Goal: Task Accomplishment & Management: Manage account settings

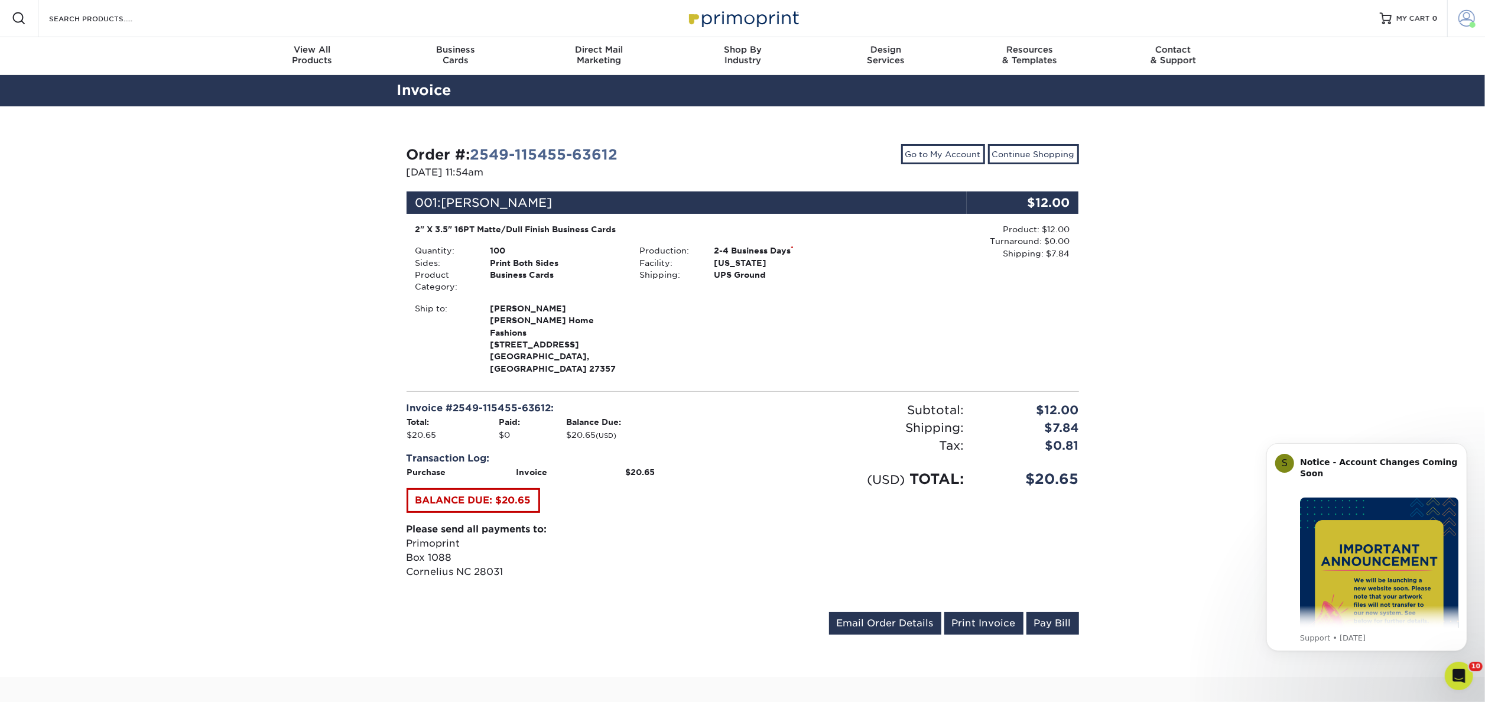
click at [1470, 29] on link "Account" at bounding box center [1466, 18] width 38 height 38
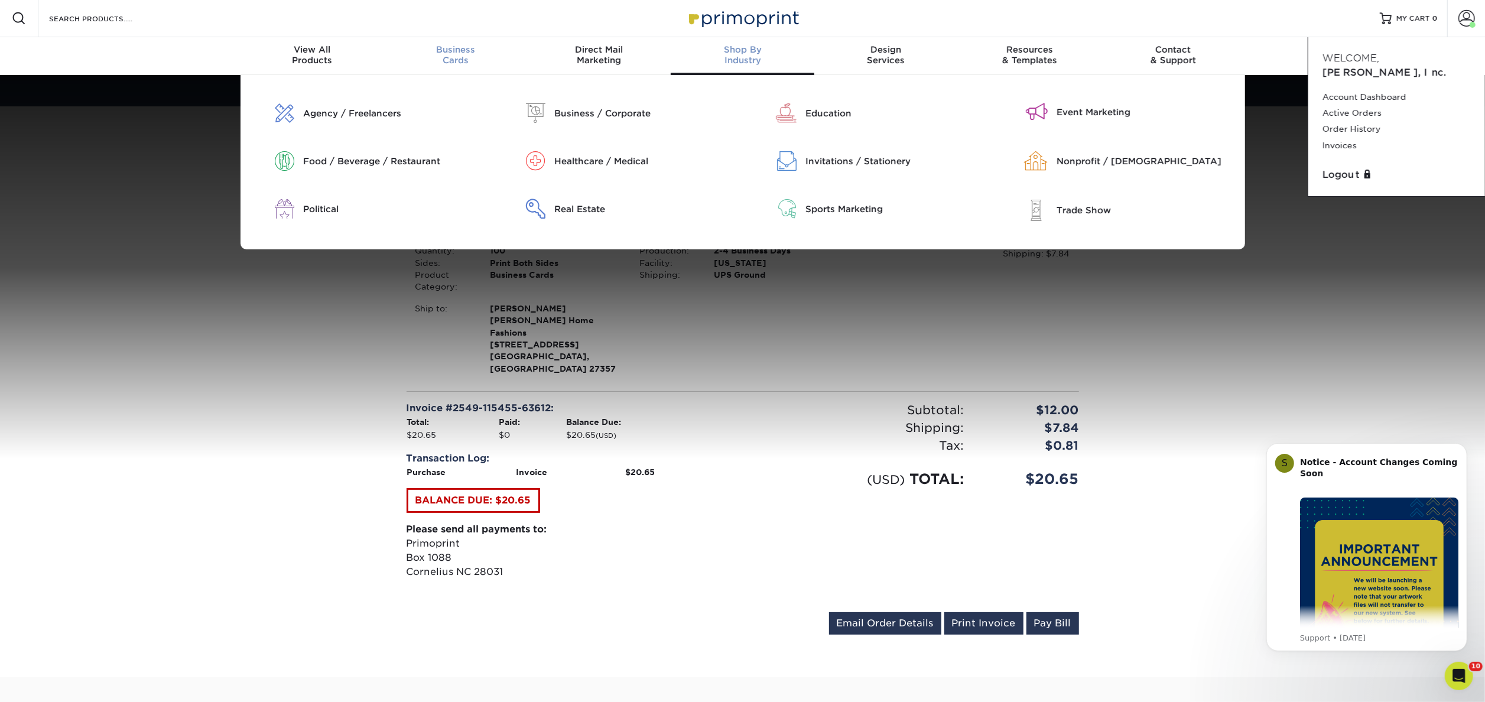
scroll to position [1, 0]
click at [453, 57] on div "Business Cards" at bounding box center [455, 54] width 144 height 21
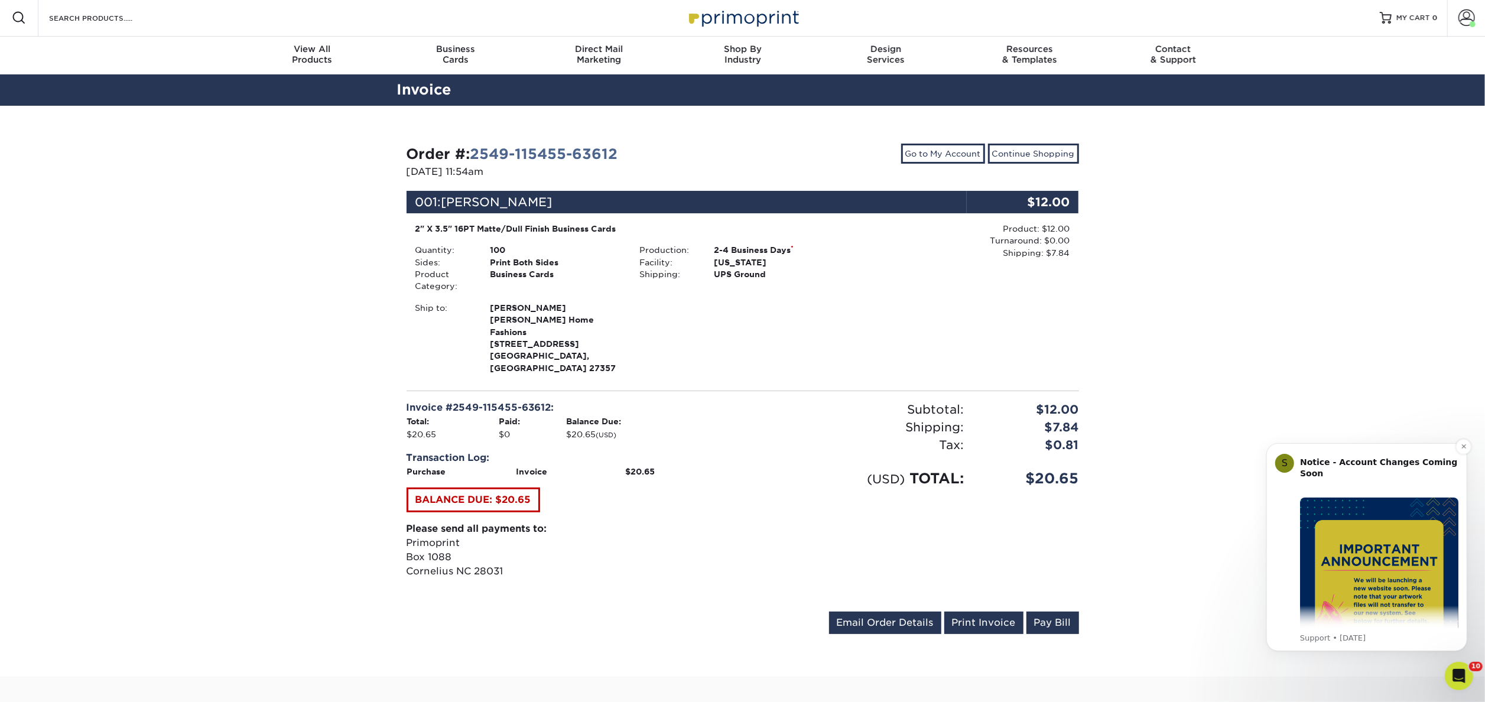
click at [1398, 564] on img "Message content" at bounding box center [1378, 576] width 158 height 158
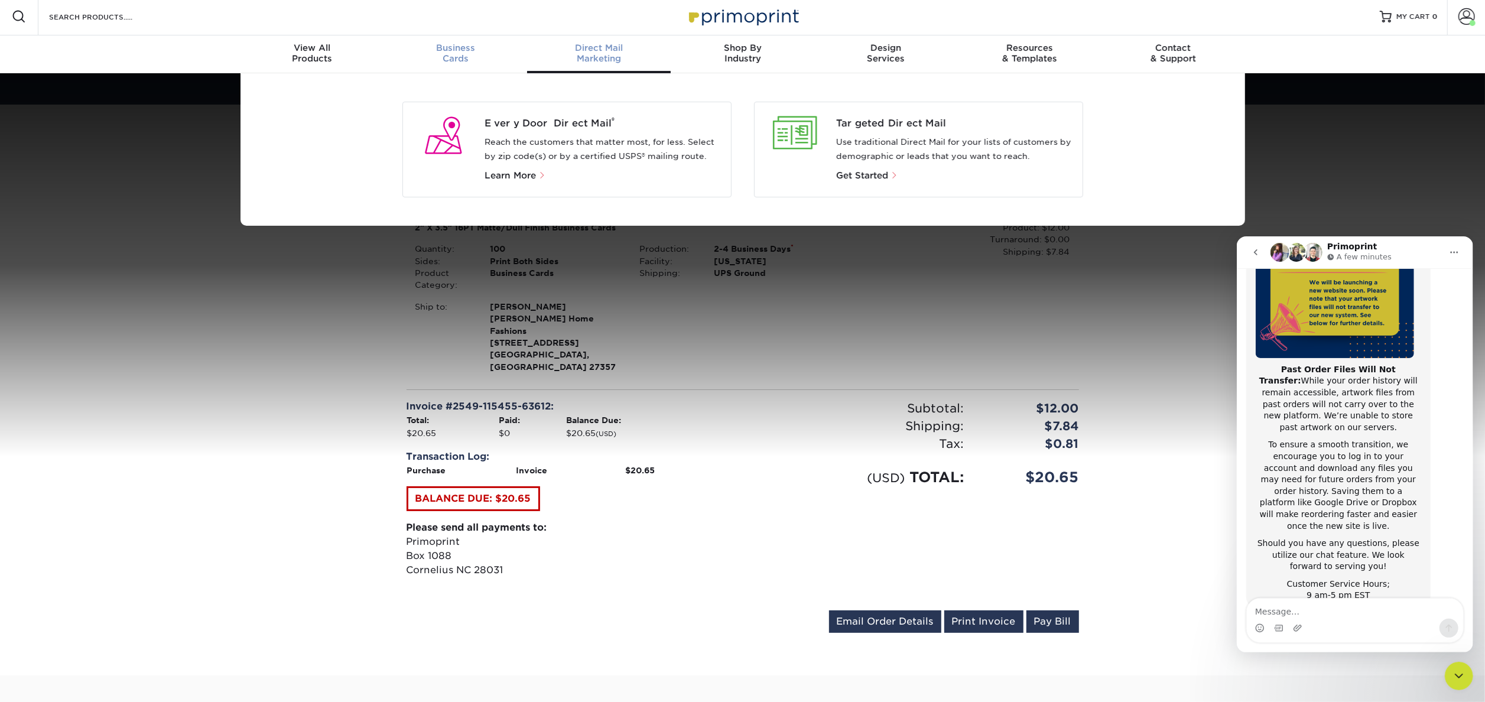
scroll to position [3, 0]
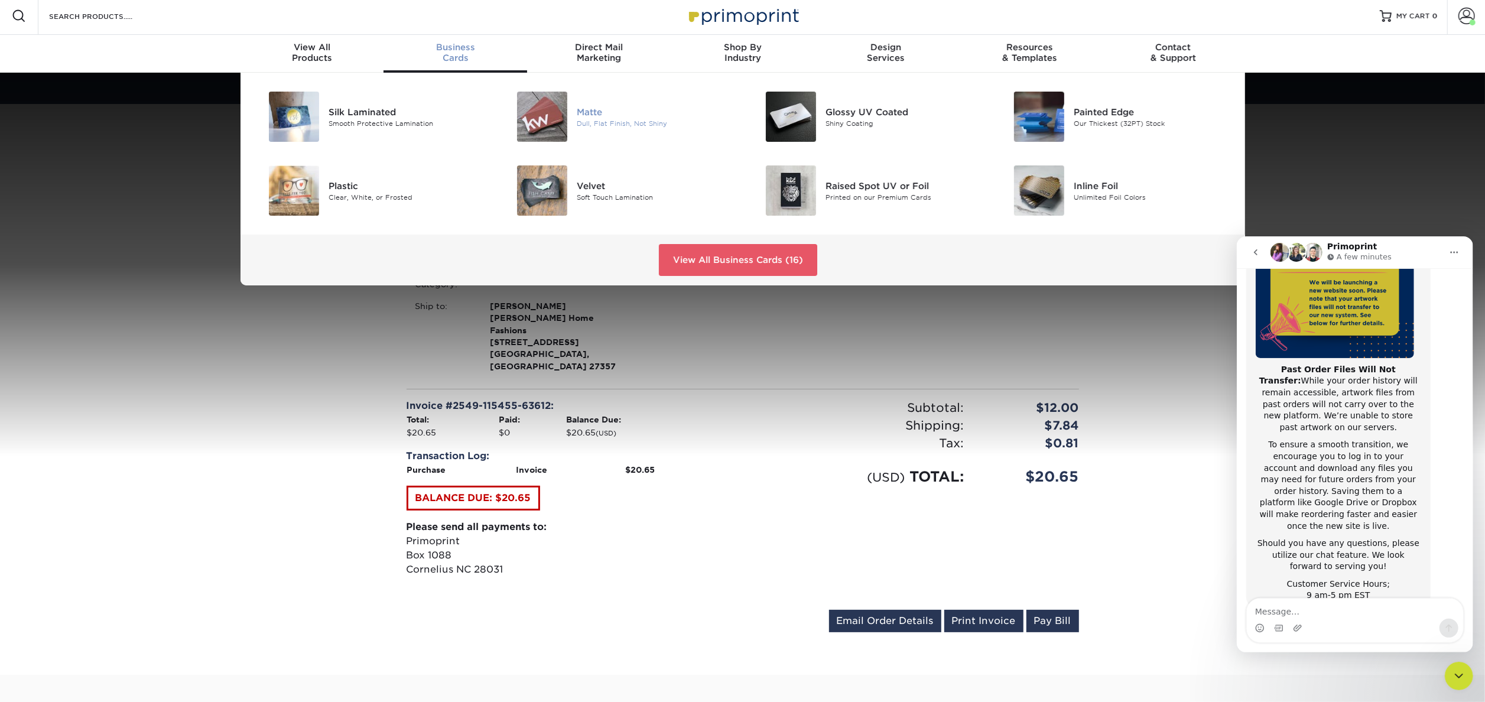
click at [593, 114] on div "Matte" at bounding box center [655, 111] width 157 height 13
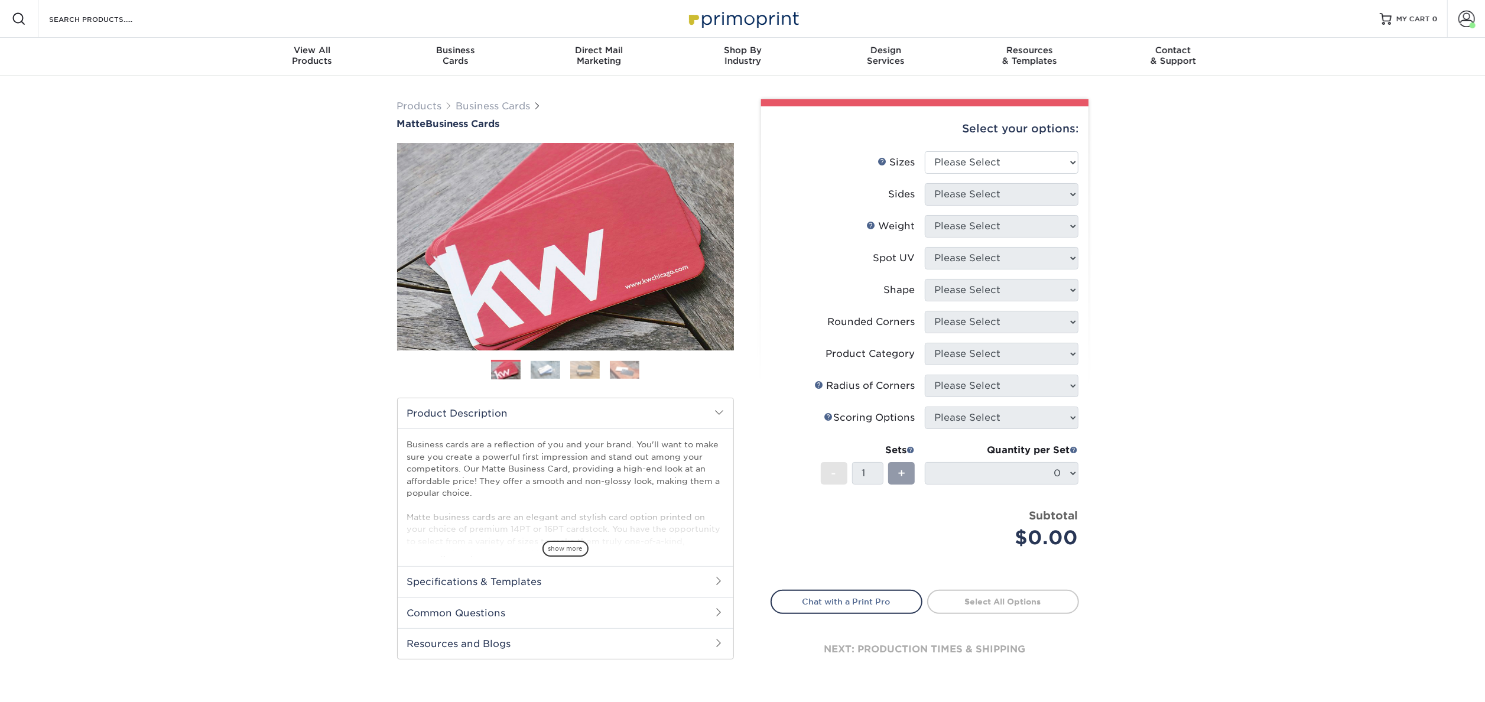
click at [1069, 175] on li "Sizes Help Sizes Please Select 1.5" x 3.5" - Mini 1.75" x 3.5" - Mini 2" x 2" -…" at bounding box center [924, 167] width 307 height 32
click at [1063, 163] on select "Please Select 1.5" x 3.5" - Mini 1.75" x 3.5" - Mini 2" x 2" - Square 2" x 3" -…" at bounding box center [1002, 162] width 154 height 22
select select "2.00x3.50"
click at [925, 151] on select "Please Select 1.5" x 3.5" - Mini 1.75" x 3.5" - Mini 2" x 2" - Square 2" x 3" -…" at bounding box center [1002, 162] width 154 height 22
click at [1071, 188] on select "Please Select Print Both Sides Print Front Only" at bounding box center [1002, 194] width 154 height 22
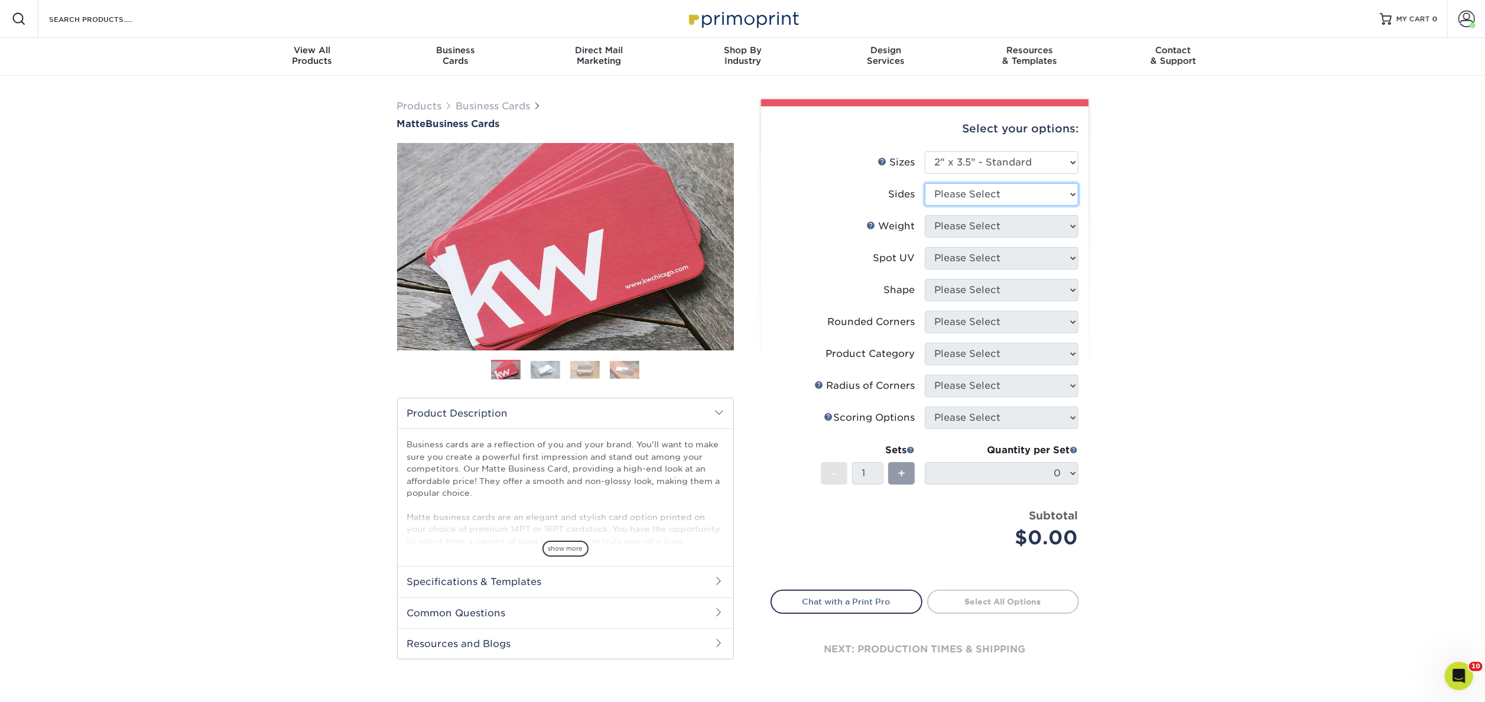
select select "13abbda7-1d64-4f25-8bb2-c179b224825d"
click at [925, 183] on select "Please Select Print Both Sides Print Front Only" at bounding box center [1002, 194] width 154 height 22
click at [1053, 228] on select "Please Select 16PT 14PT" at bounding box center [1002, 226] width 154 height 22
select select "14PT"
click at [925, 215] on select "Please Select 16PT 14PT" at bounding box center [1002, 226] width 154 height 22
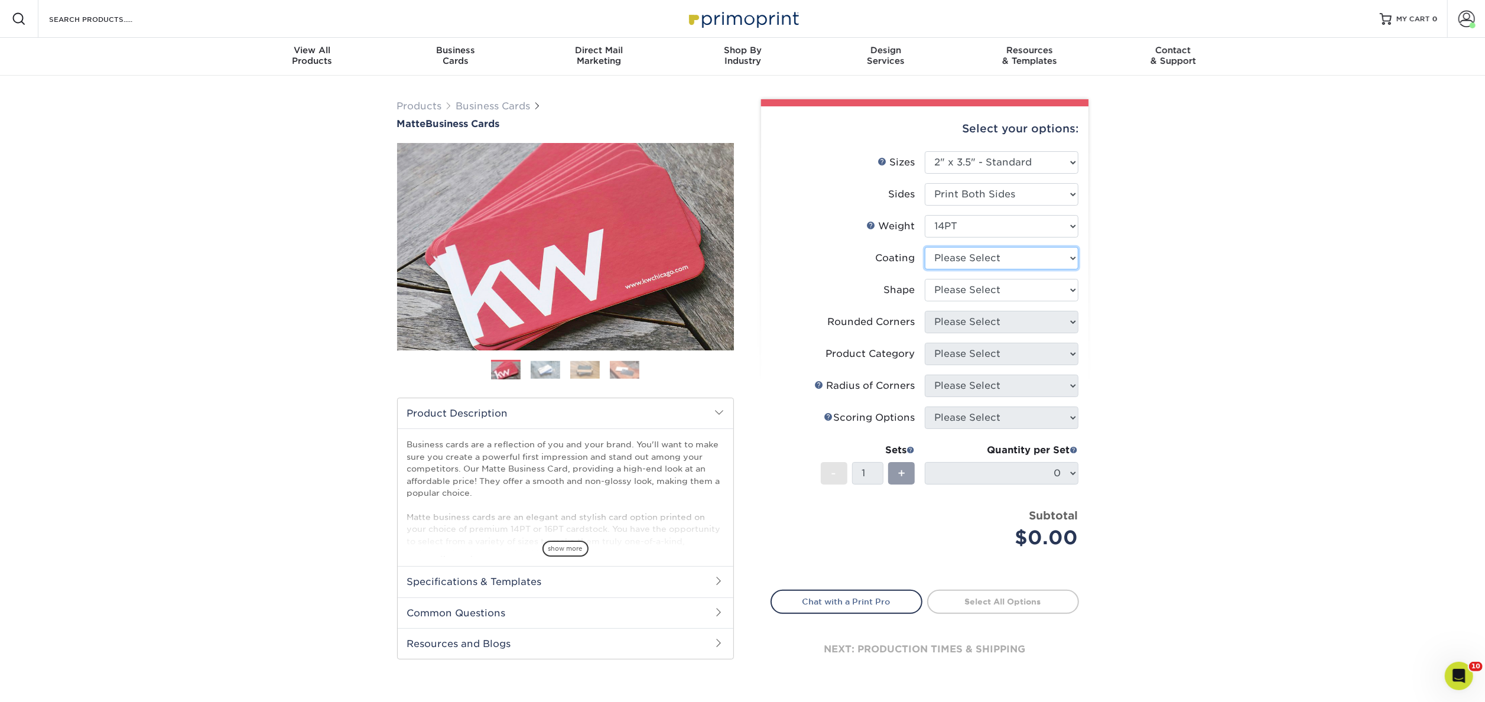
click at [1066, 259] on select at bounding box center [1002, 258] width 154 height 22
select select "121bb7b5-3b4d-429f-bd8d-bbf80e953313"
click at [925, 247] on select at bounding box center [1002, 258] width 154 height 22
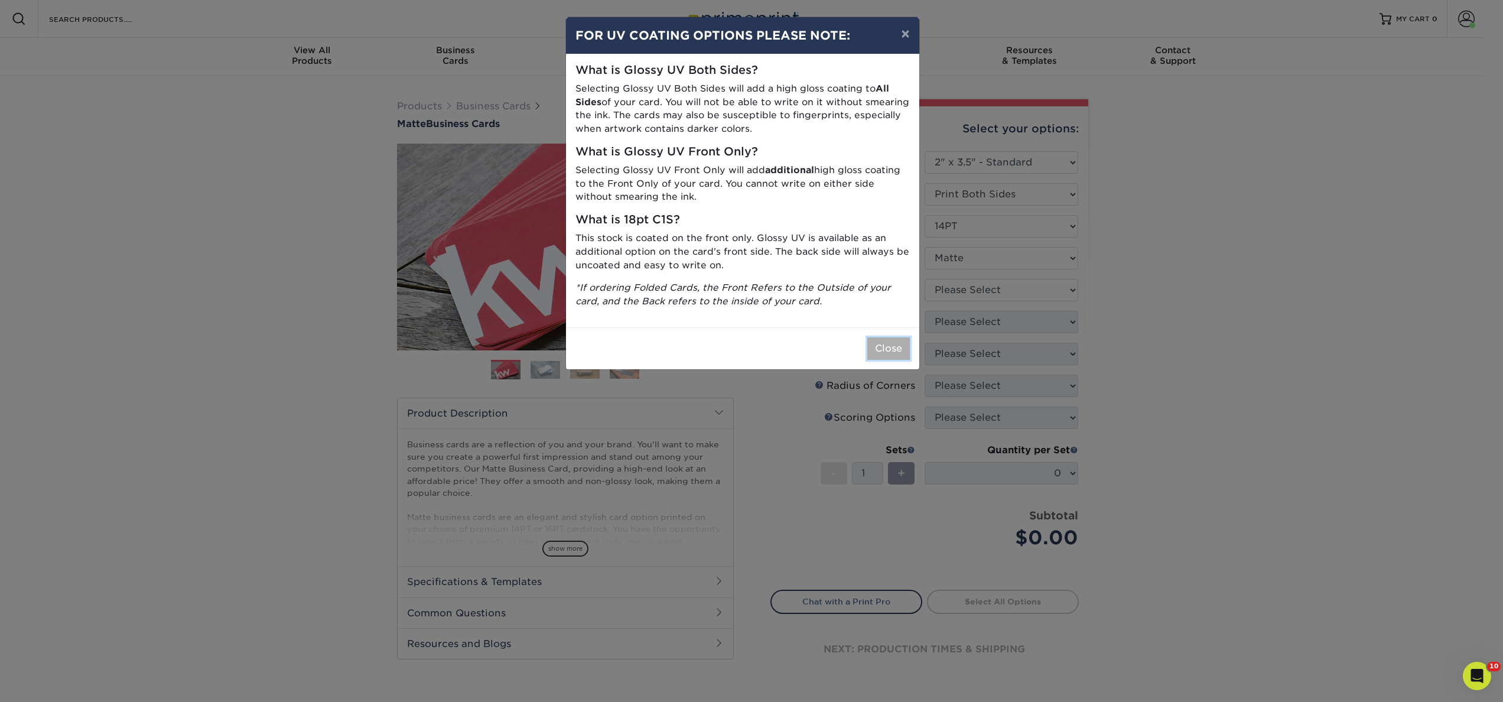
click at [891, 344] on button "Close" at bounding box center [888, 348] width 43 height 22
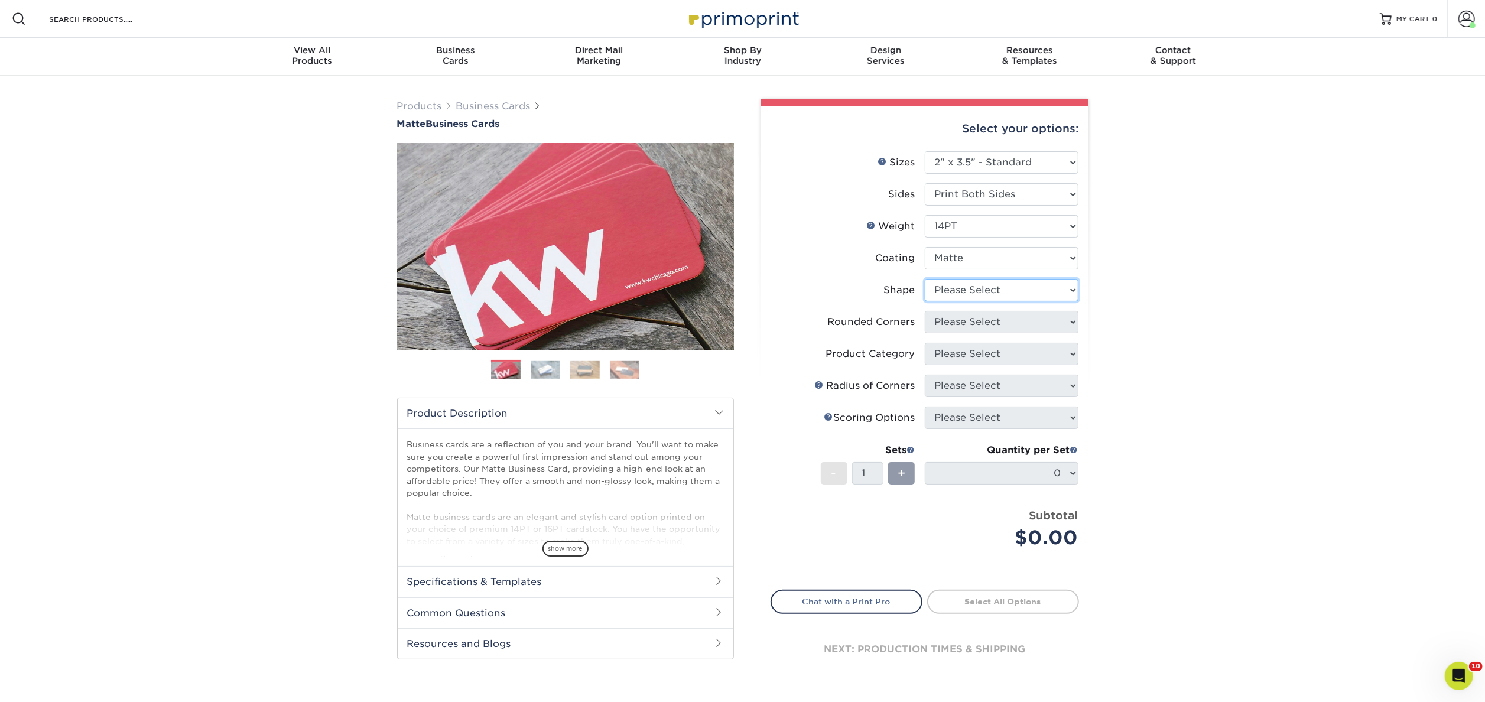
click at [1073, 289] on select "Please Select Standard" at bounding box center [1002, 290] width 154 height 22
select select "standard"
click at [925, 279] on select "Please Select Standard" at bounding box center [1002, 290] width 154 height 22
click at [1068, 321] on select "Please Select Yes - Round 2 Corners Yes - Round 4 Corners No" at bounding box center [1002, 322] width 154 height 22
click at [1178, 285] on div "Products Business Cards Matte Business Cards Previous Next 100 $ 9" at bounding box center [742, 402] width 1485 height 652
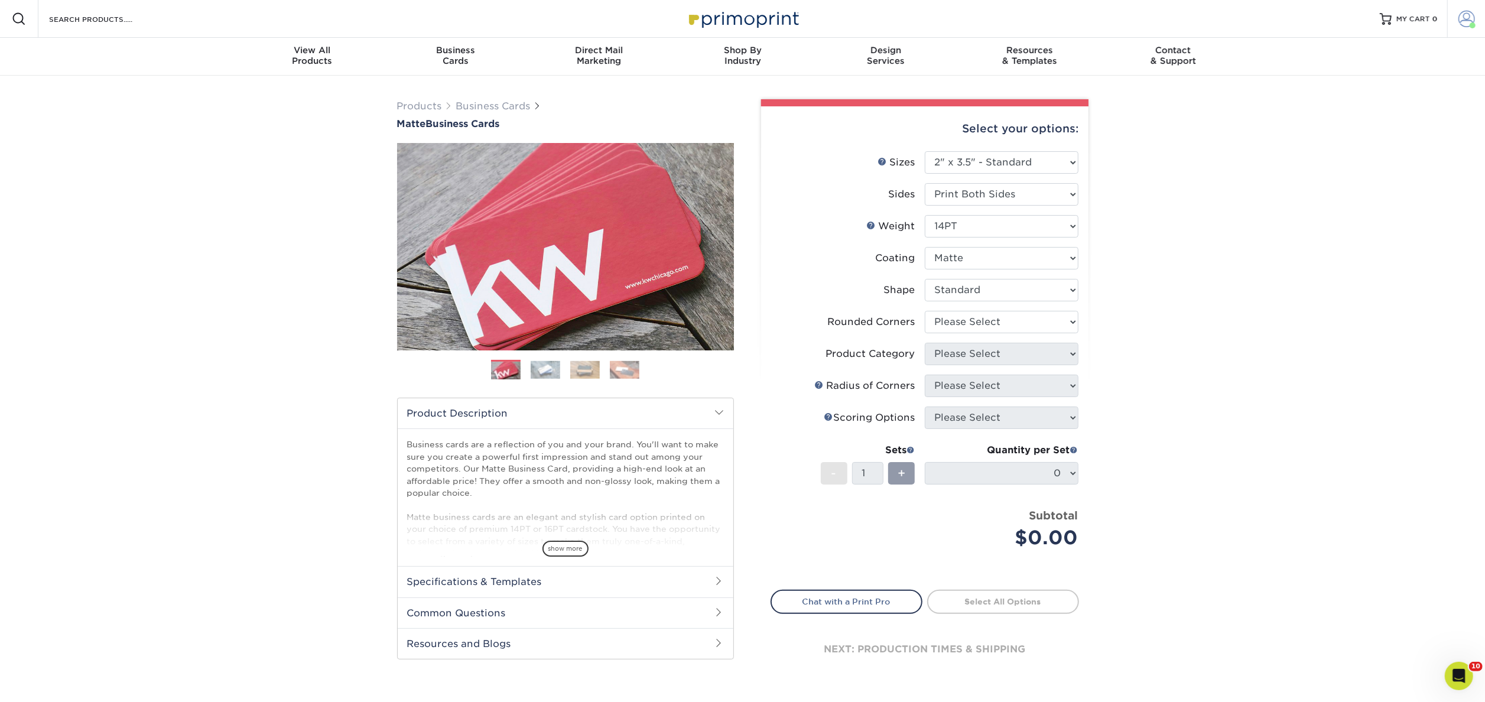
click at [1468, 17] on span at bounding box center [1466, 19] width 17 height 17
click at [1359, 122] on link "Order History" at bounding box center [1396, 130] width 148 height 16
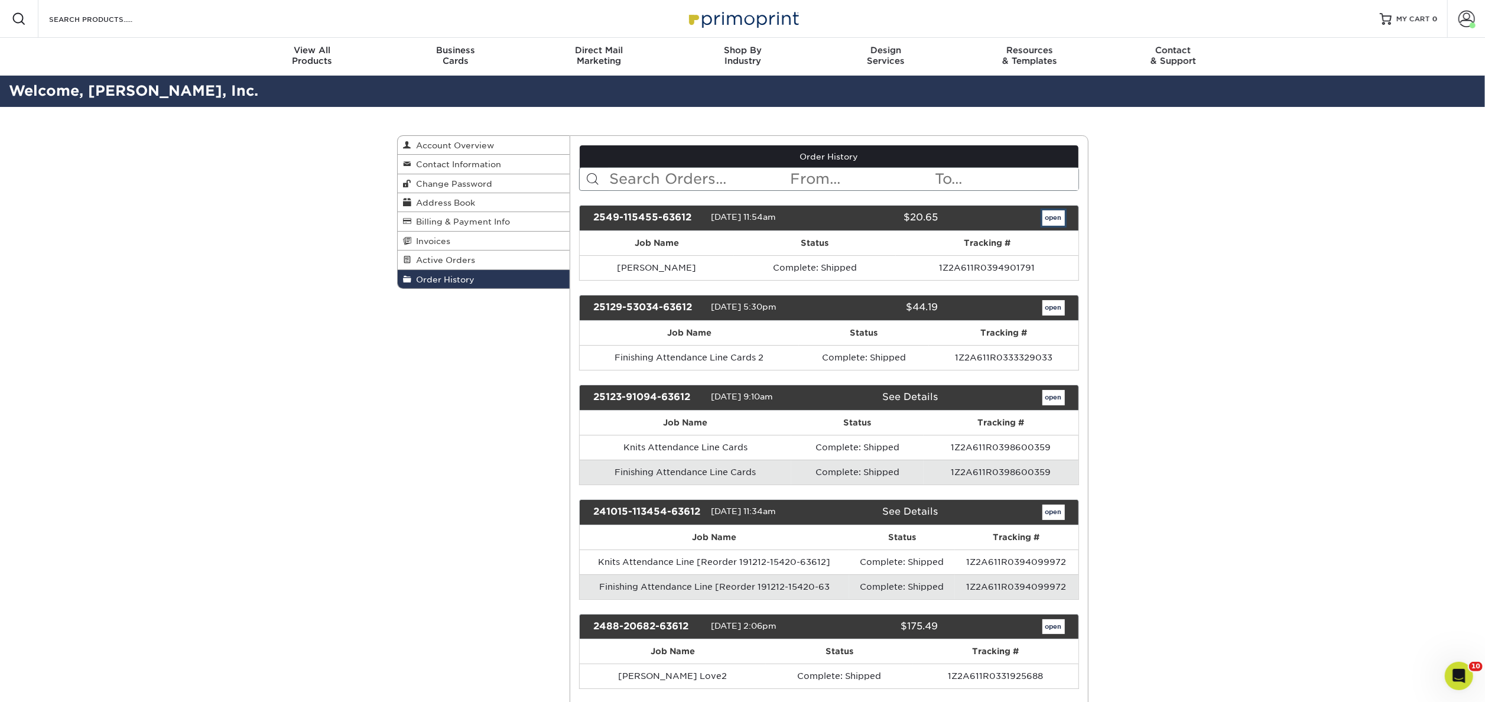
click at [1052, 219] on link "open" at bounding box center [1053, 217] width 22 height 15
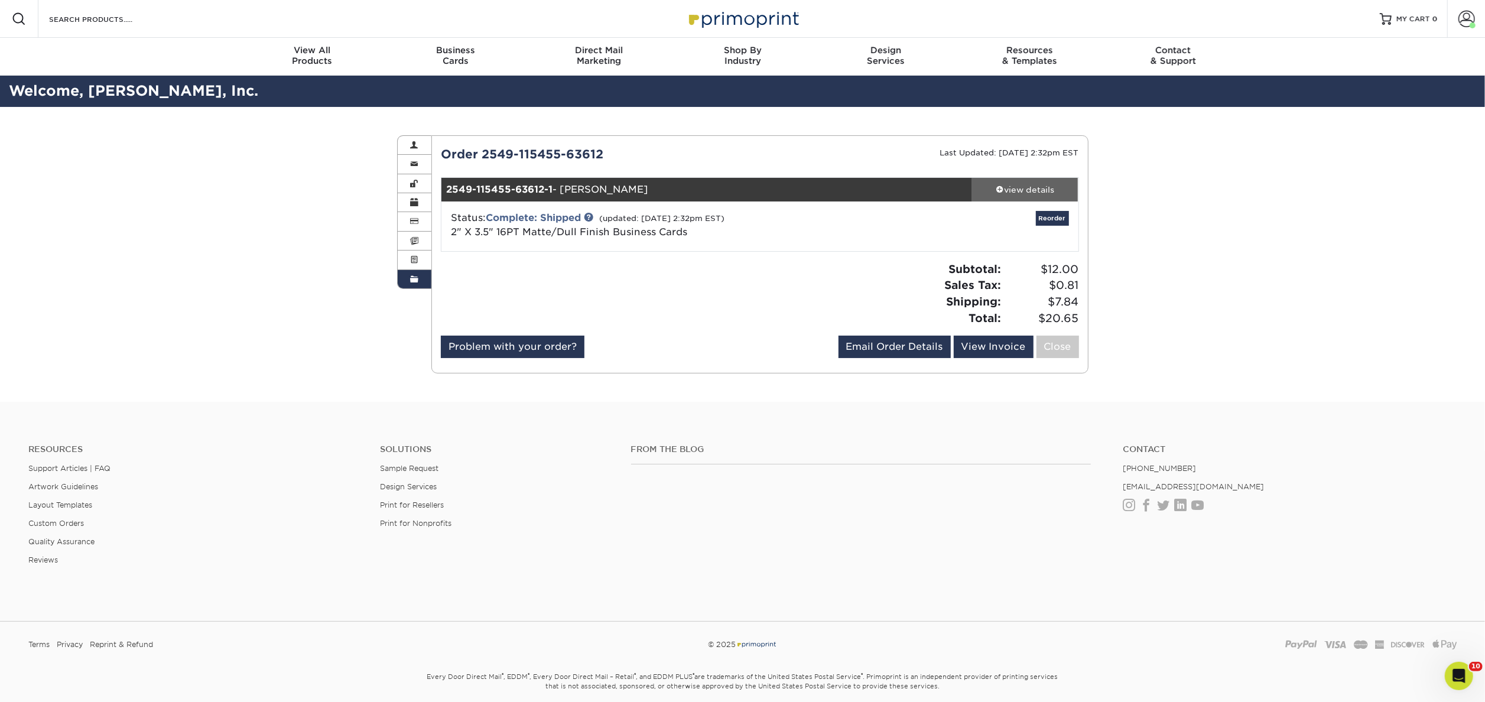
click at [1010, 189] on div "view details" at bounding box center [1025, 190] width 106 height 12
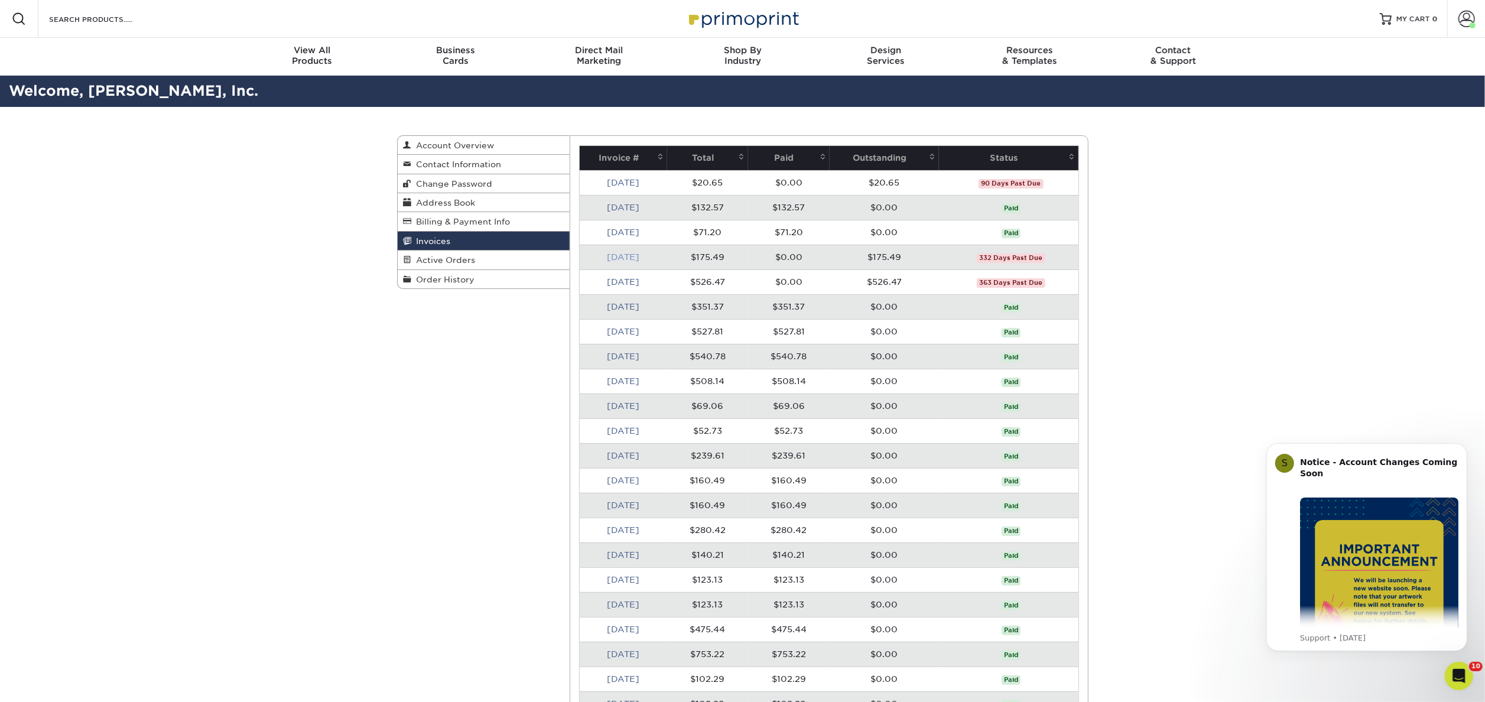
click at [638, 254] on link "[DATE]" at bounding box center [623, 256] width 32 height 9
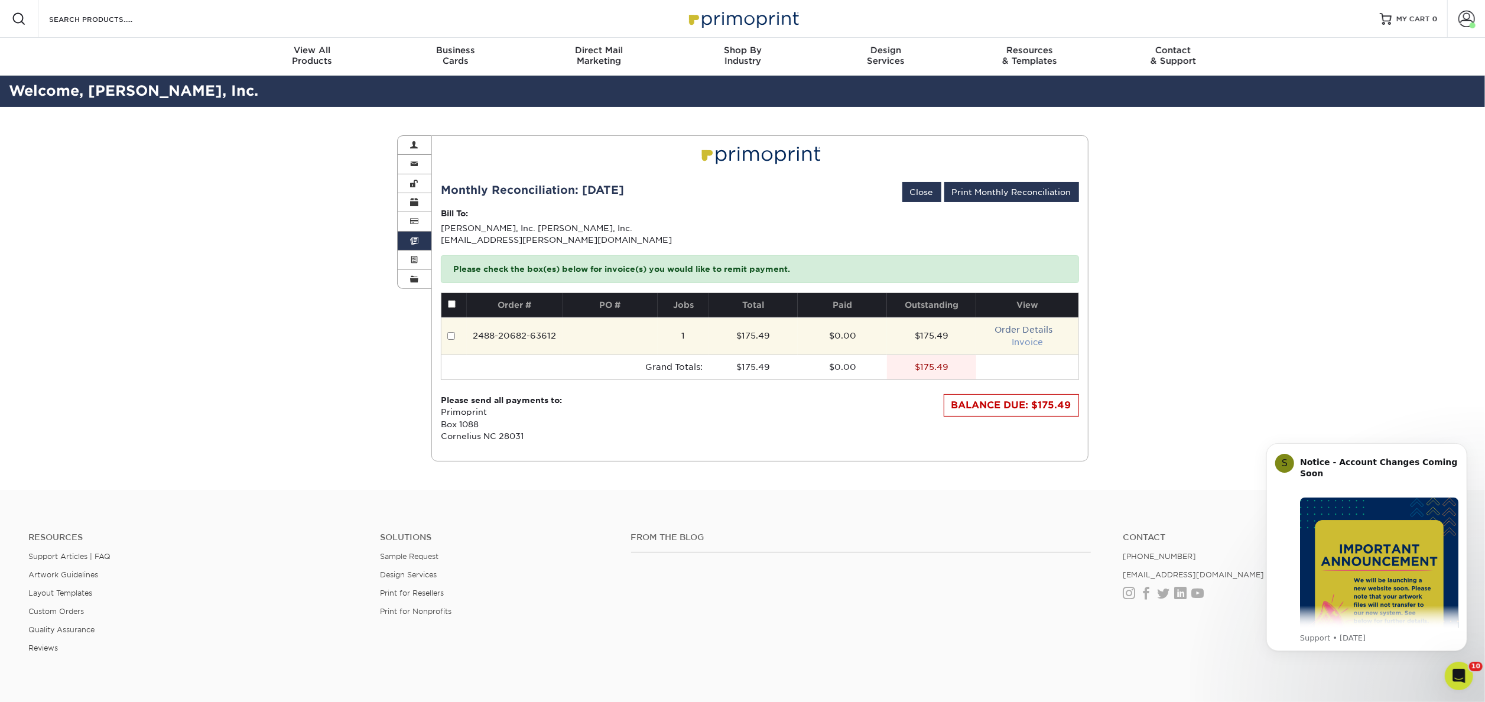
click at [1027, 343] on link "Invoice" at bounding box center [1026, 341] width 31 height 9
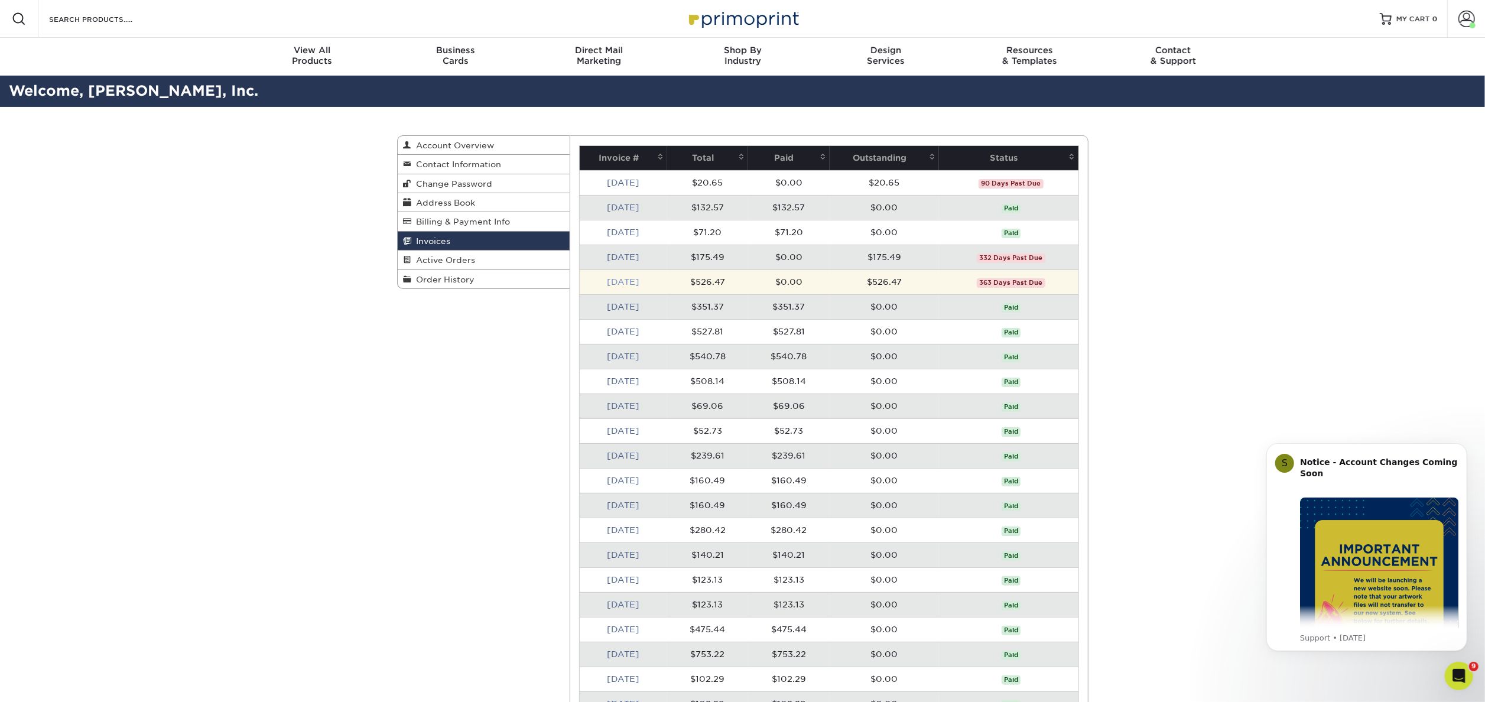
click at [615, 284] on link "[DATE]" at bounding box center [623, 281] width 32 height 9
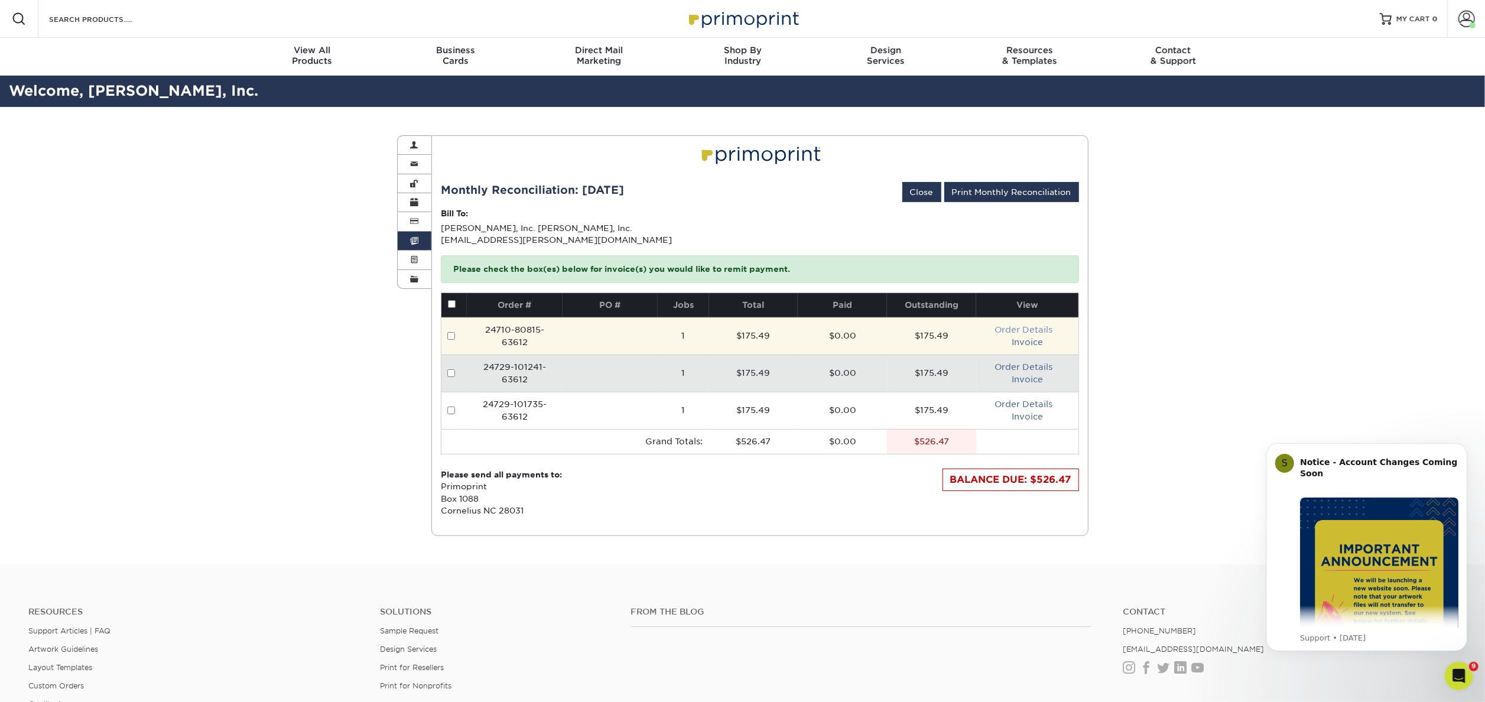
click at [1042, 330] on link "Order Details" at bounding box center [1023, 329] width 58 height 9
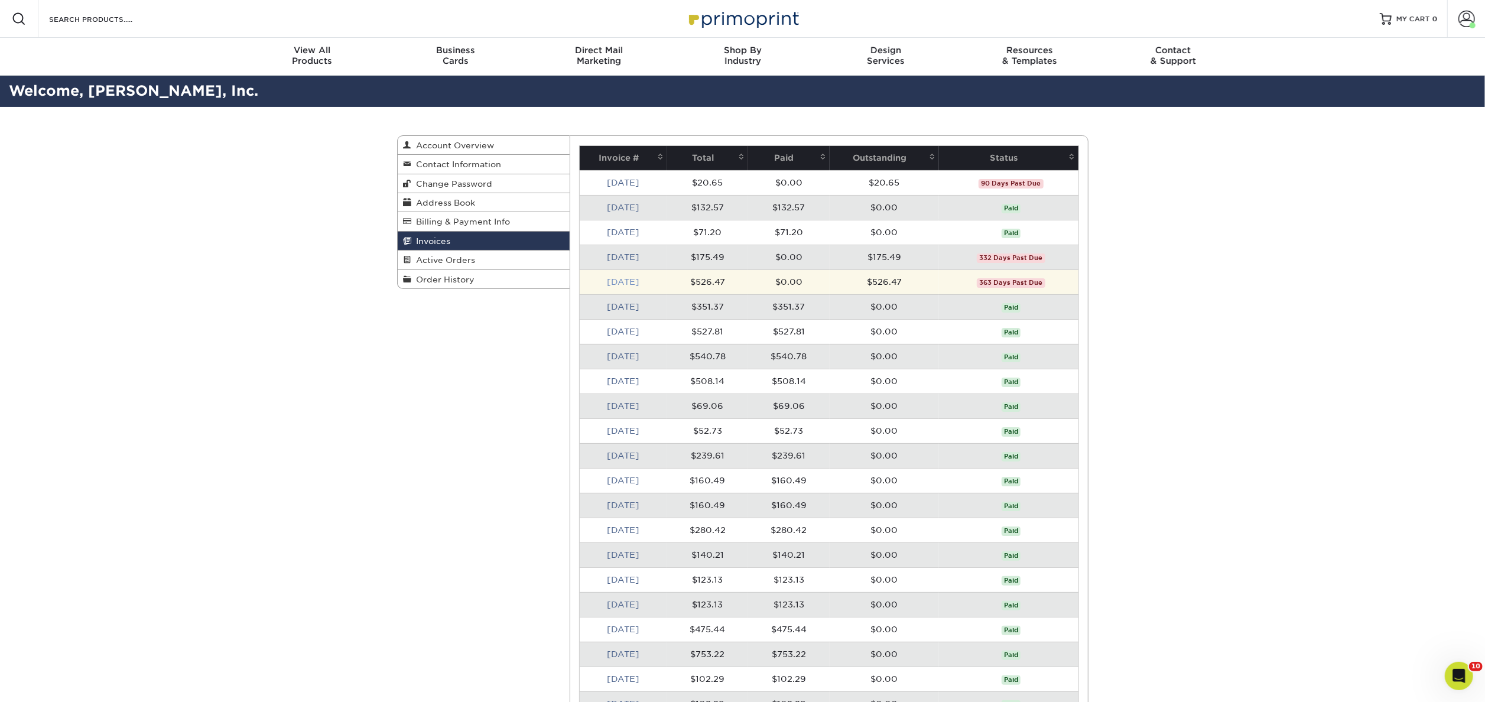
click at [620, 282] on link "[DATE]" at bounding box center [623, 281] width 32 height 9
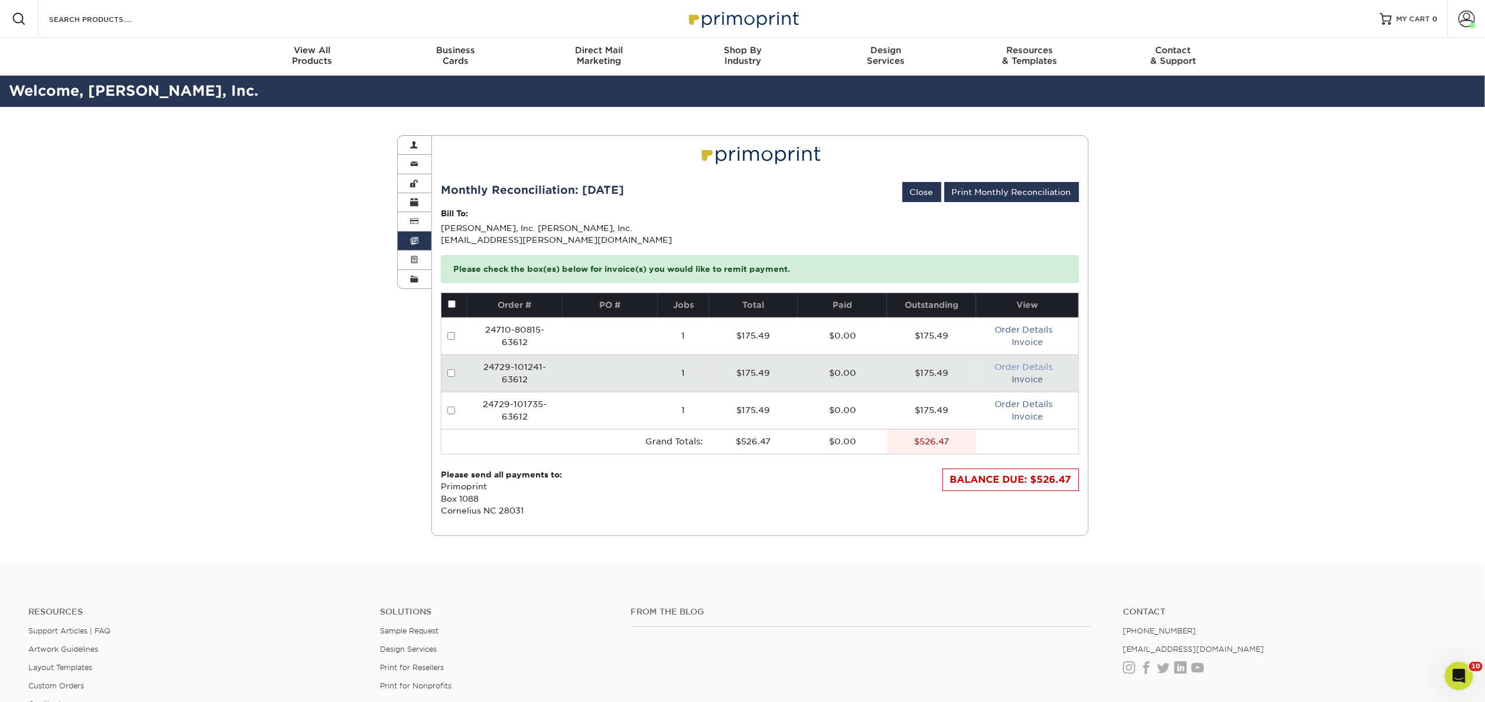
click at [1030, 366] on link "Order Details" at bounding box center [1023, 366] width 58 height 9
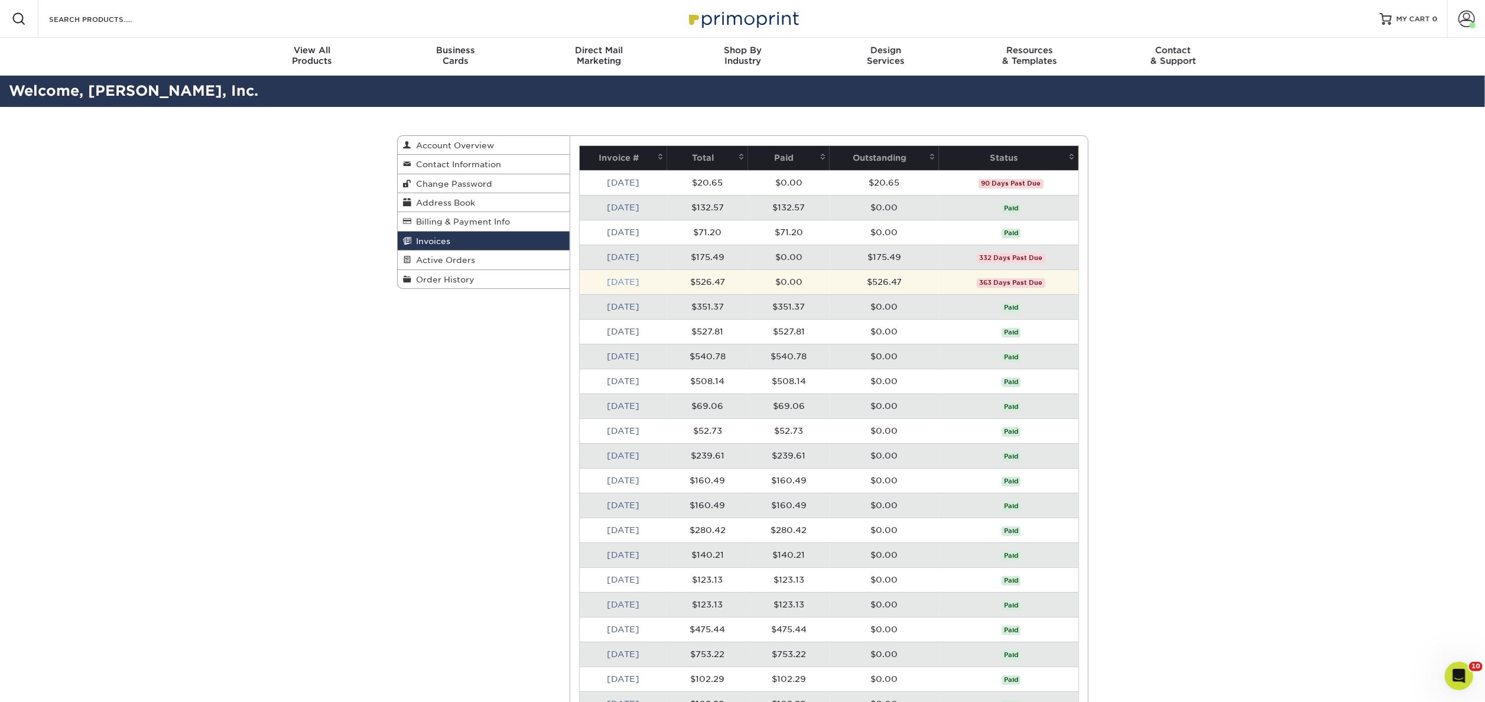
click at [616, 279] on link "[DATE]" at bounding box center [623, 281] width 32 height 9
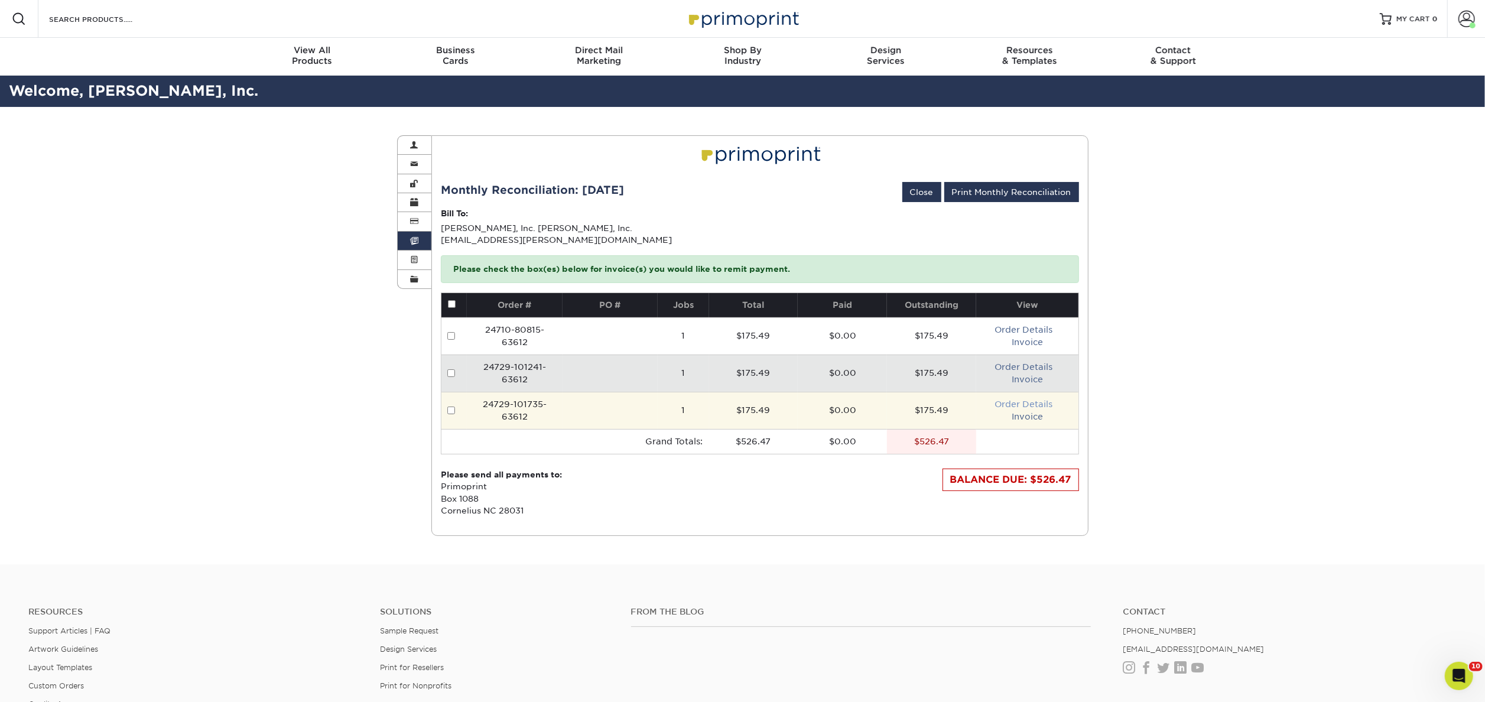
click at [1013, 401] on link "Order Details" at bounding box center [1023, 403] width 58 height 9
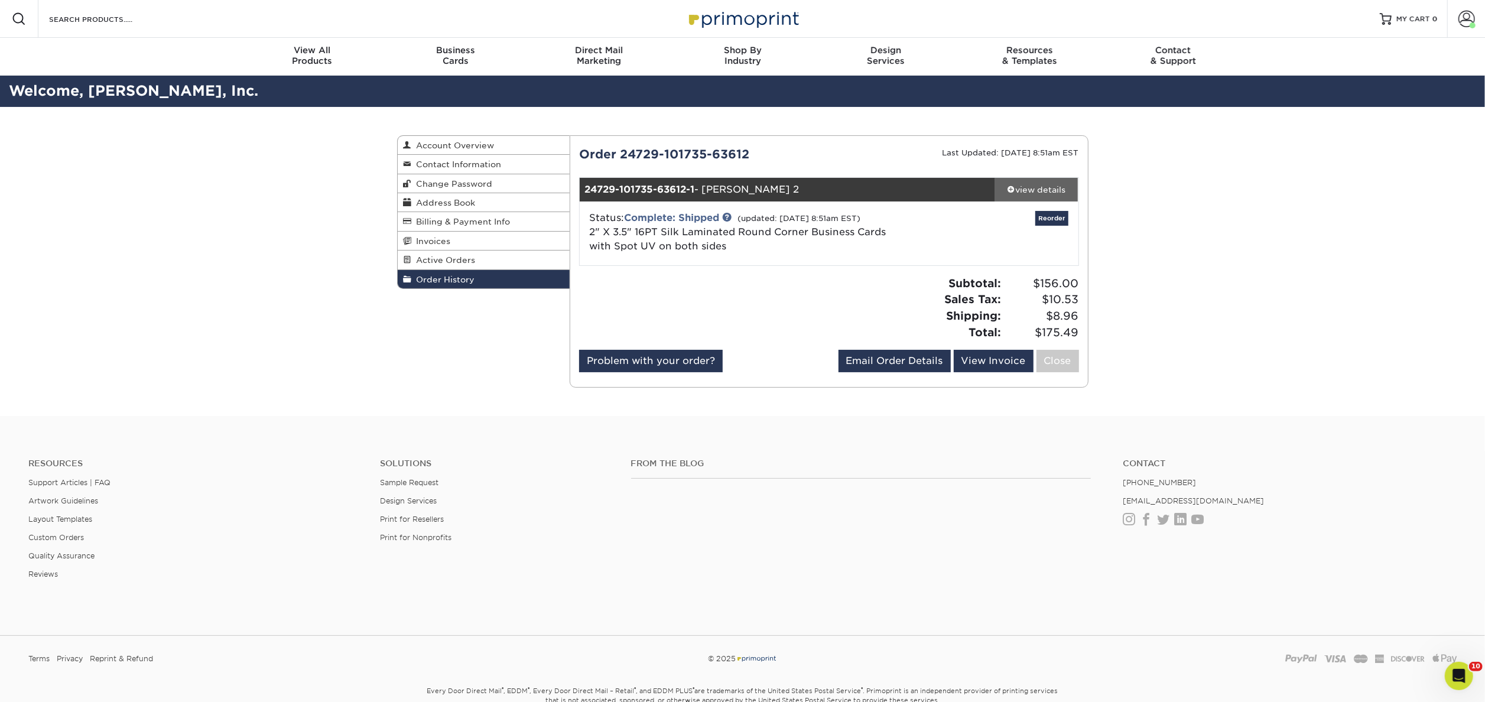
click at [1045, 190] on div "view details" at bounding box center [1036, 190] width 83 height 12
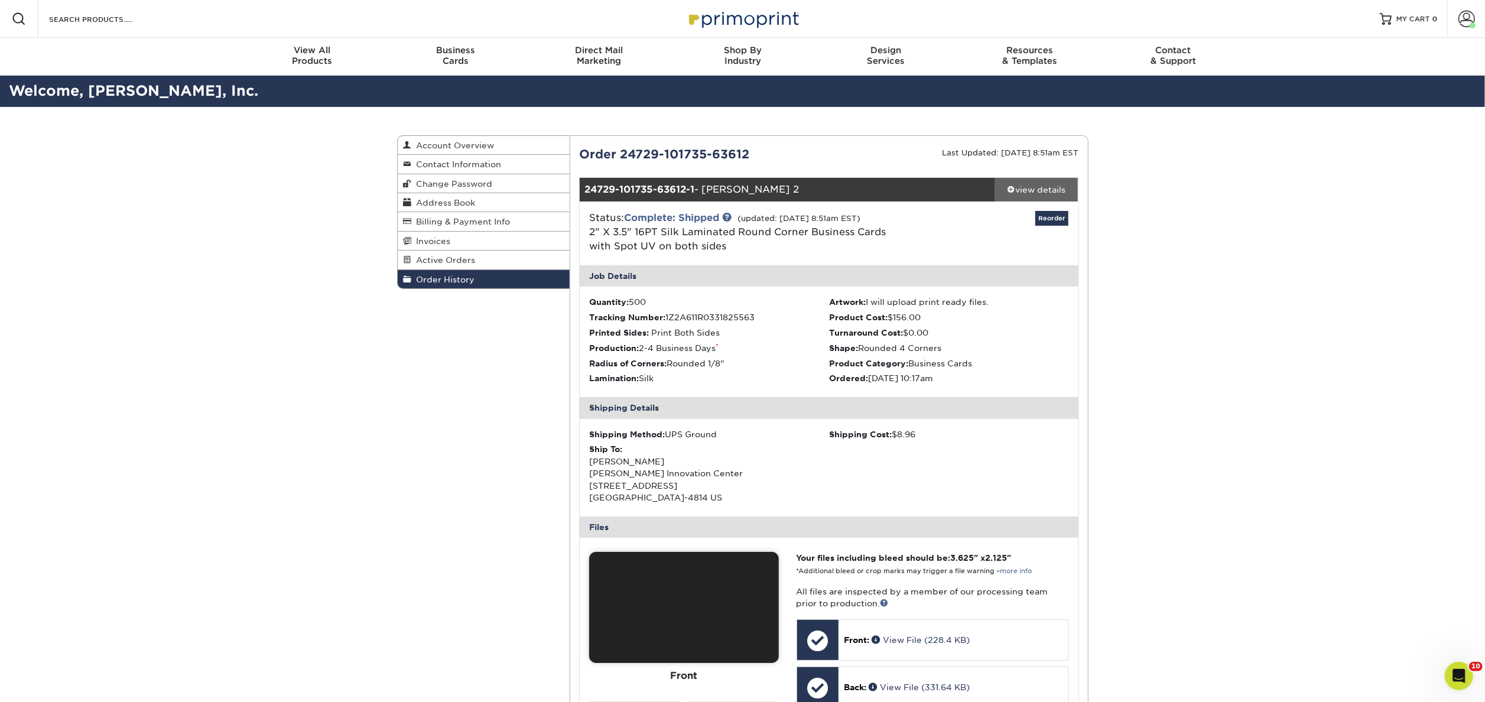
click at [1045, 190] on div "view details" at bounding box center [1036, 190] width 83 height 12
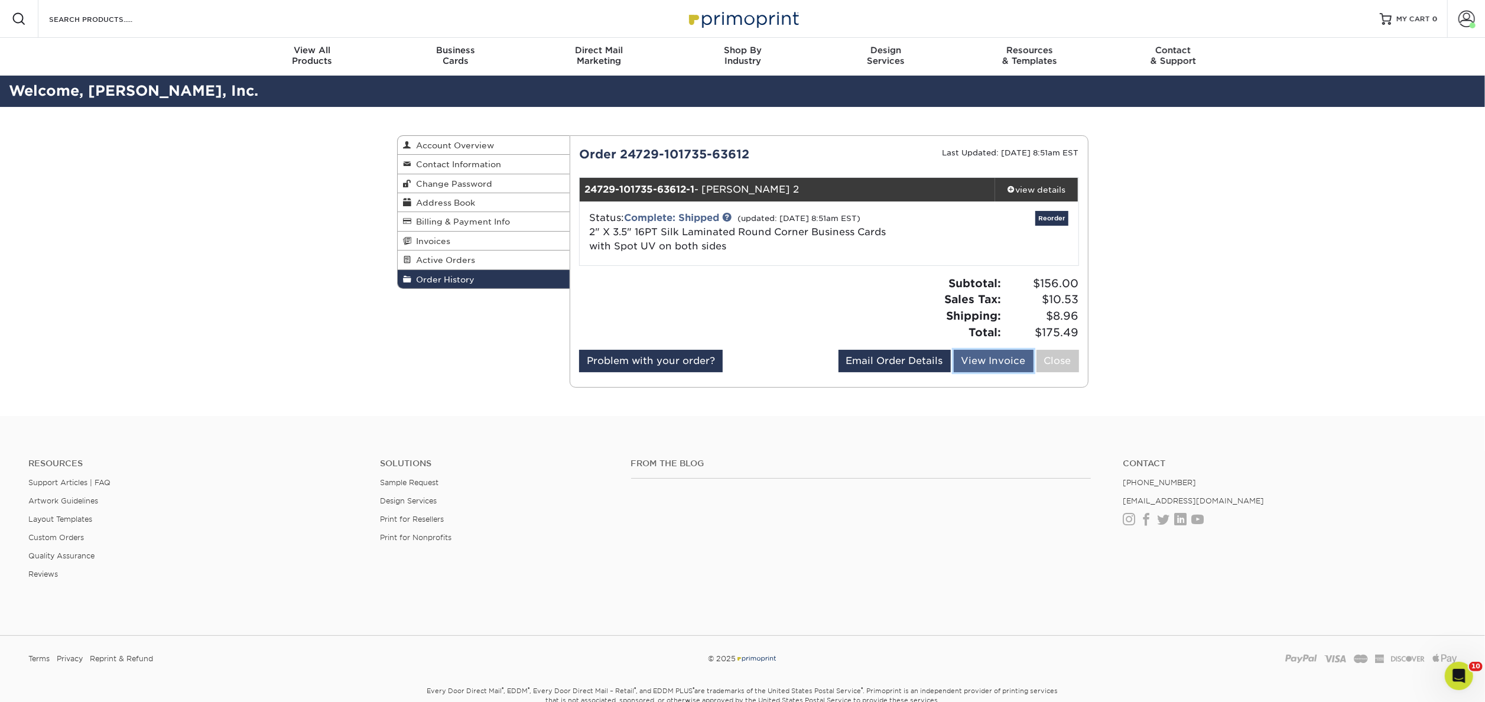
click at [983, 369] on link "View Invoice" at bounding box center [993, 361] width 80 height 22
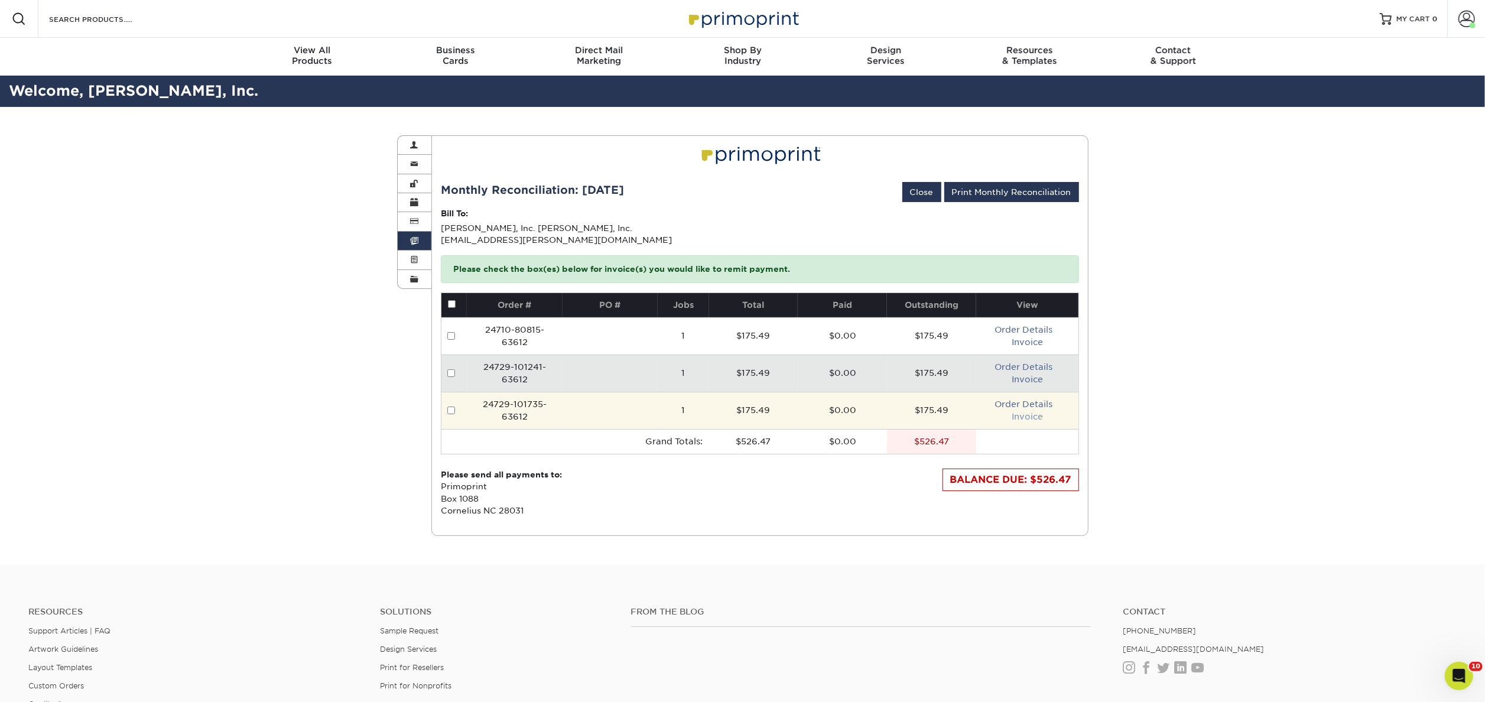
click at [1021, 418] on link "Invoice" at bounding box center [1026, 416] width 31 height 9
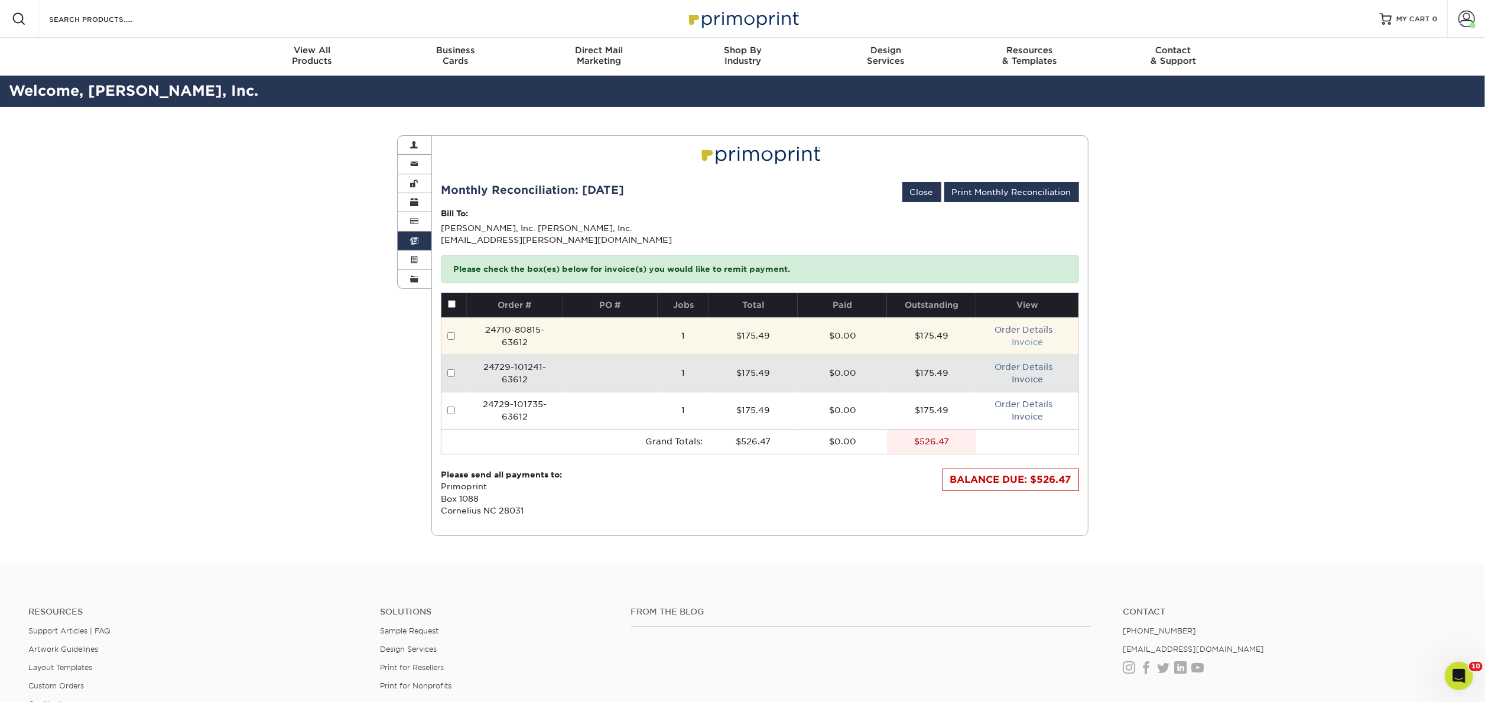
click at [1014, 339] on link "Invoice" at bounding box center [1026, 341] width 31 height 9
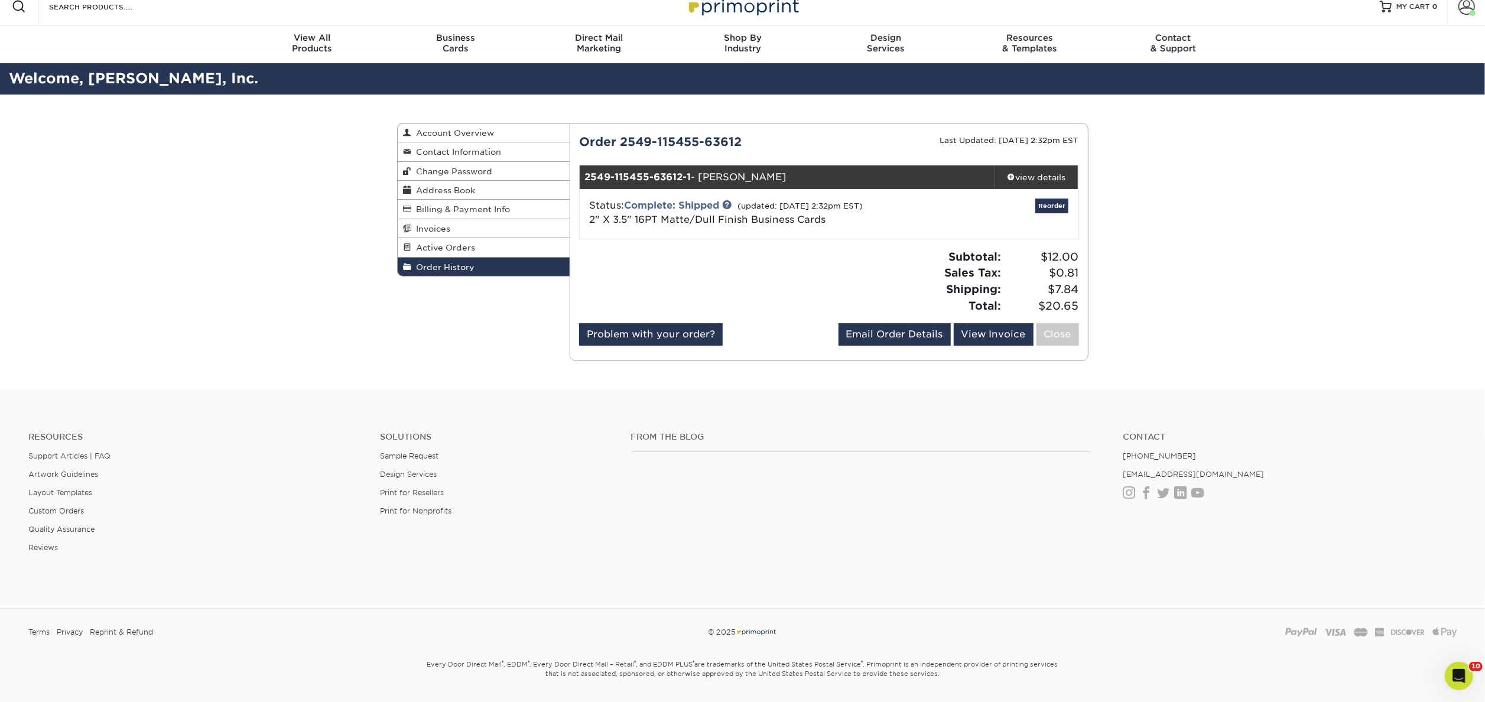
click at [473, 272] on span "Order History" at bounding box center [443, 266] width 63 height 9
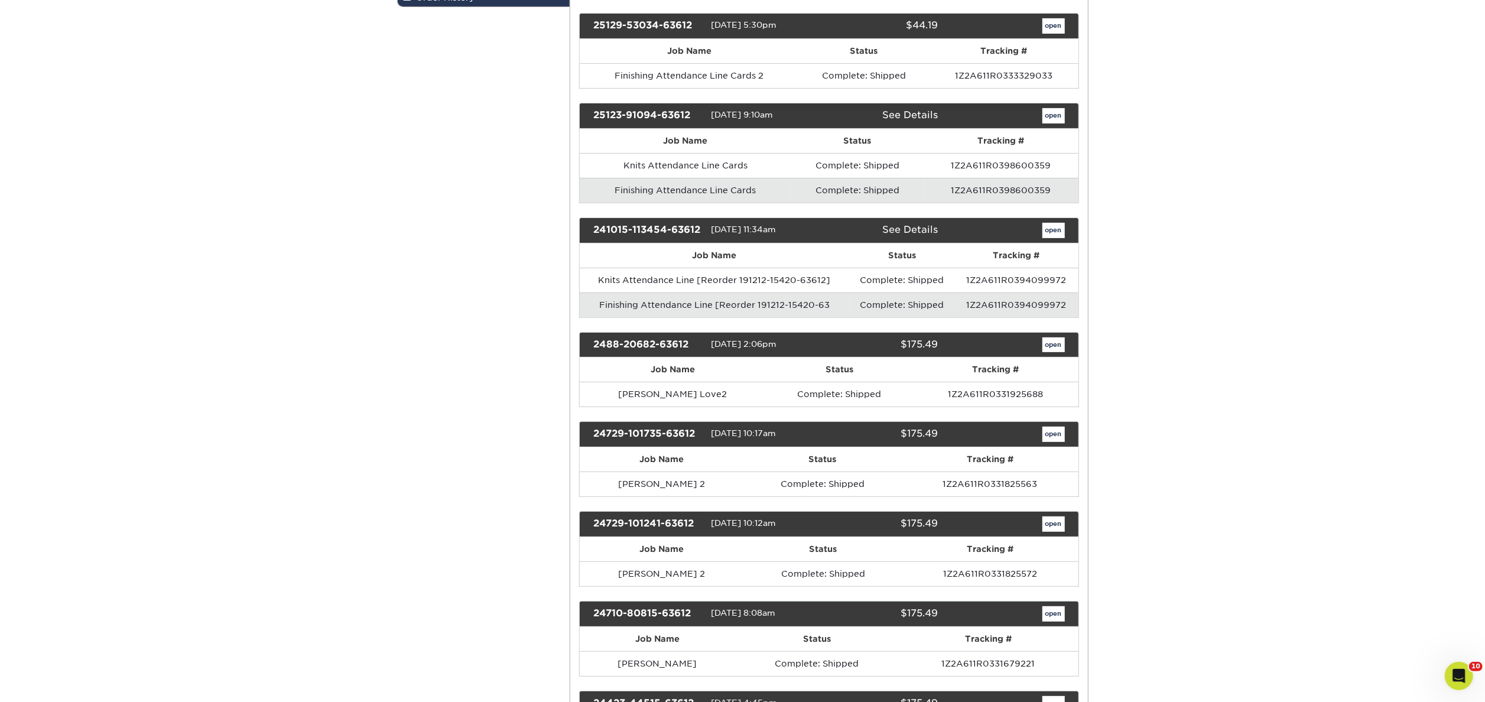
scroll to position [329, 0]
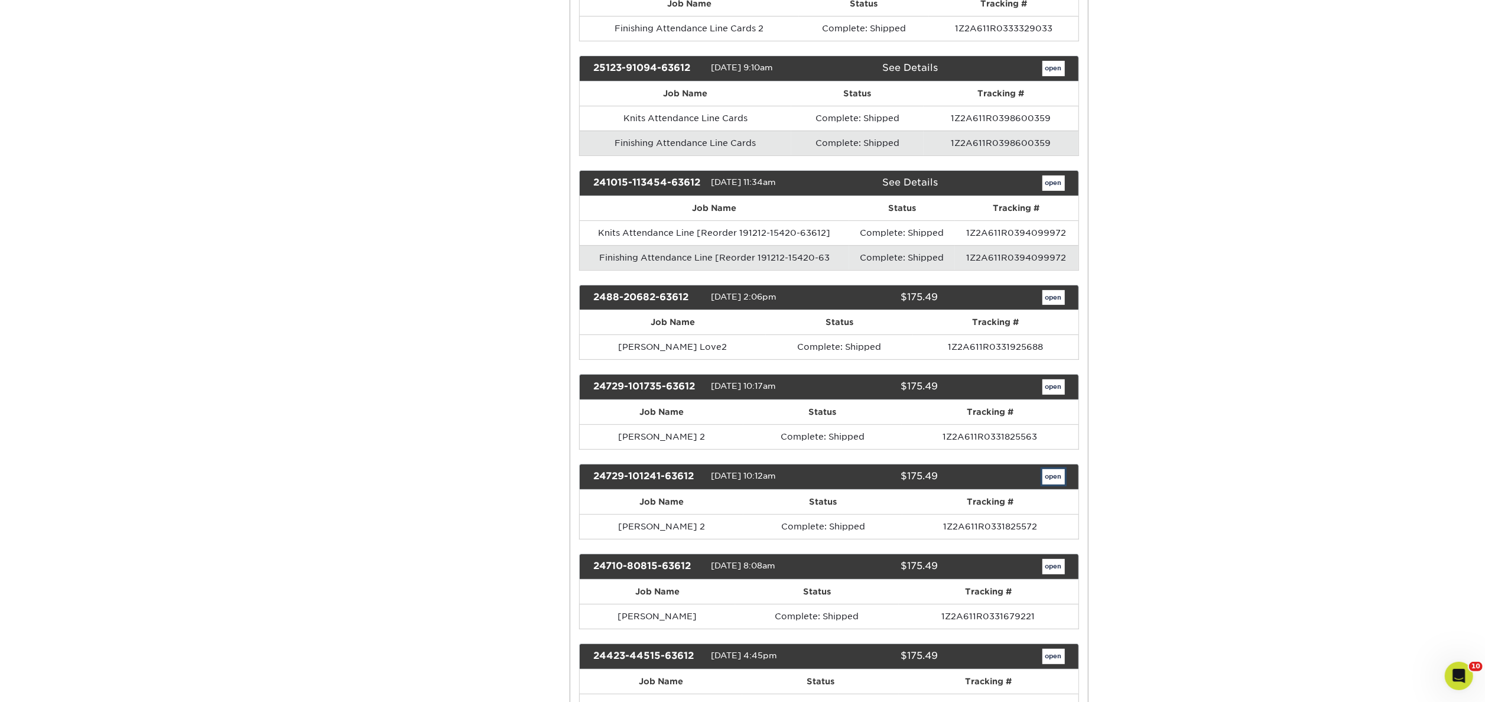
click at [1047, 484] on link "open" at bounding box center [1053, 476] width 22 height 15
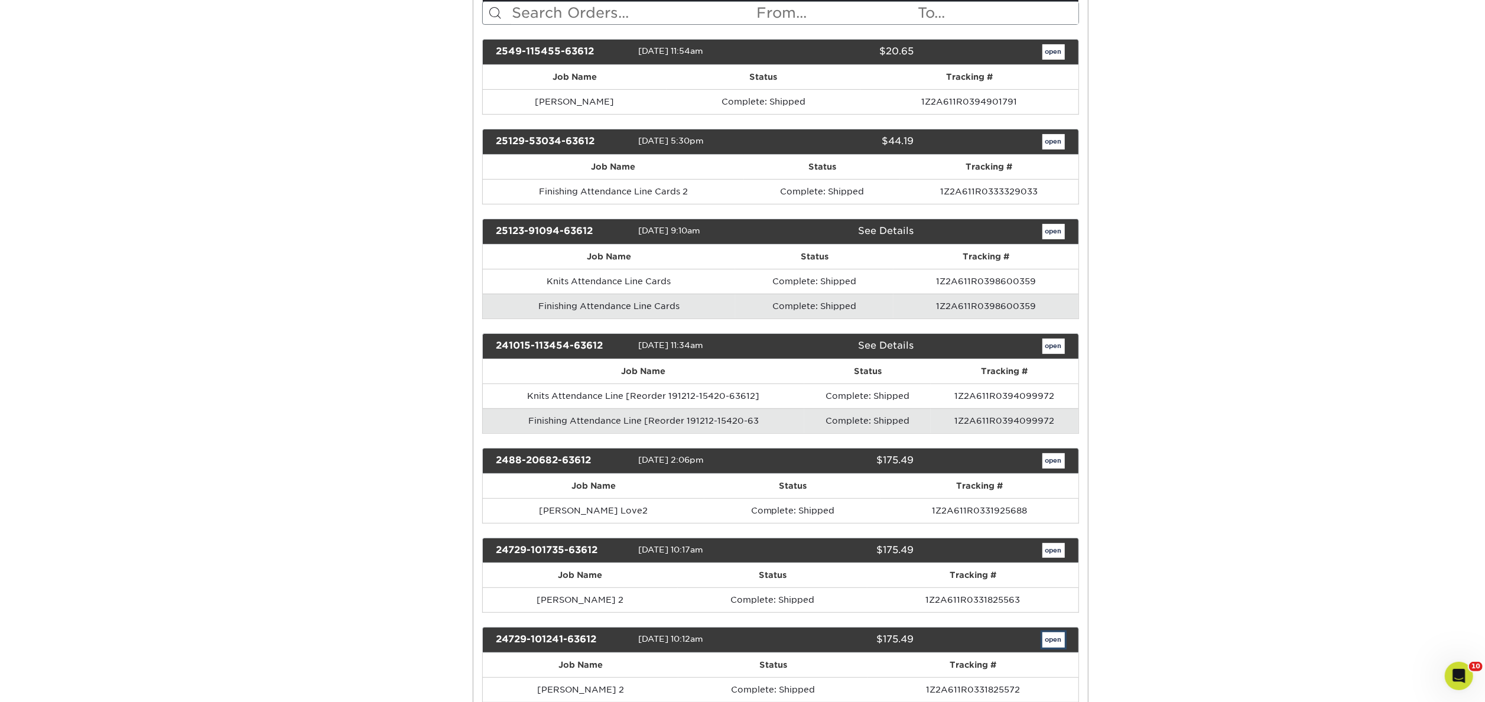
scroll to position [0, 0]
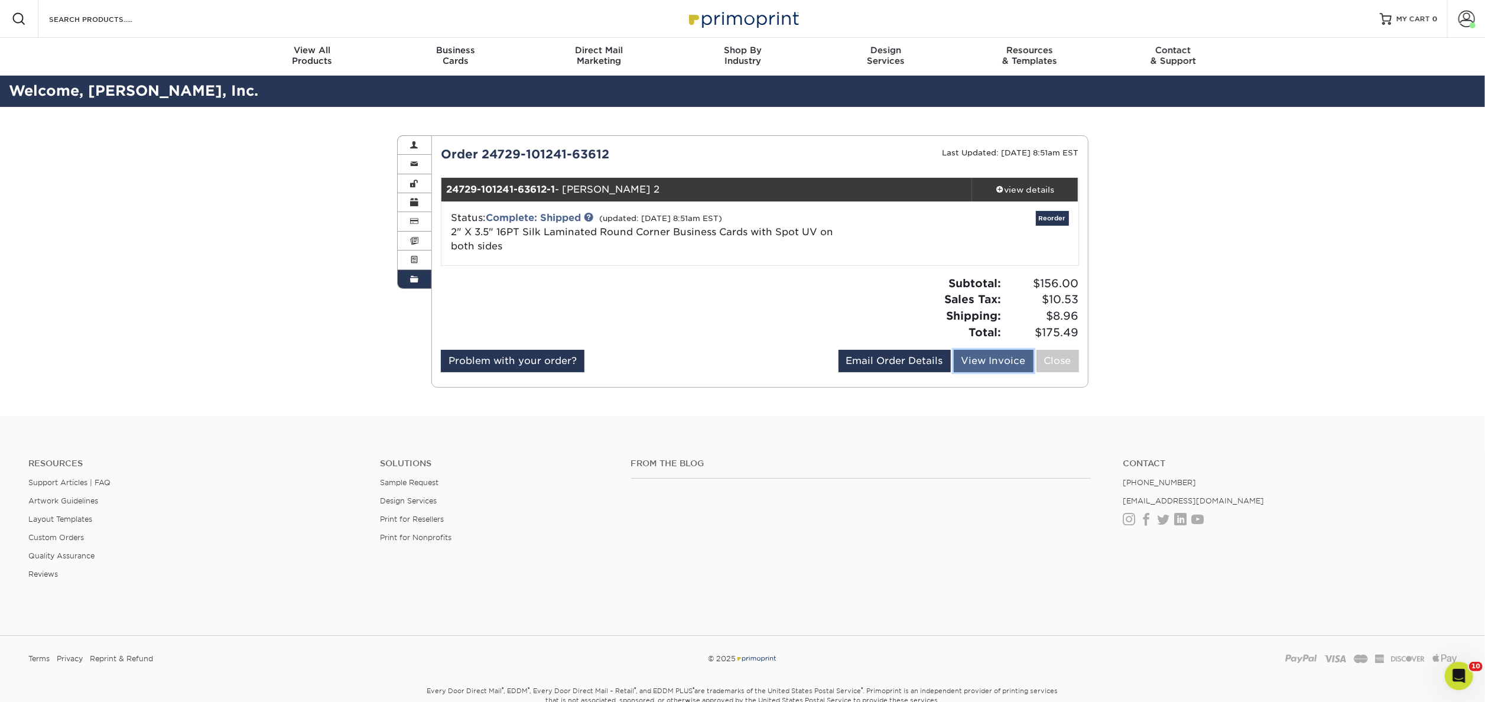
click at [996, 364] on link "View Invoice" at bounding box center [993, 361] width 80 height 22
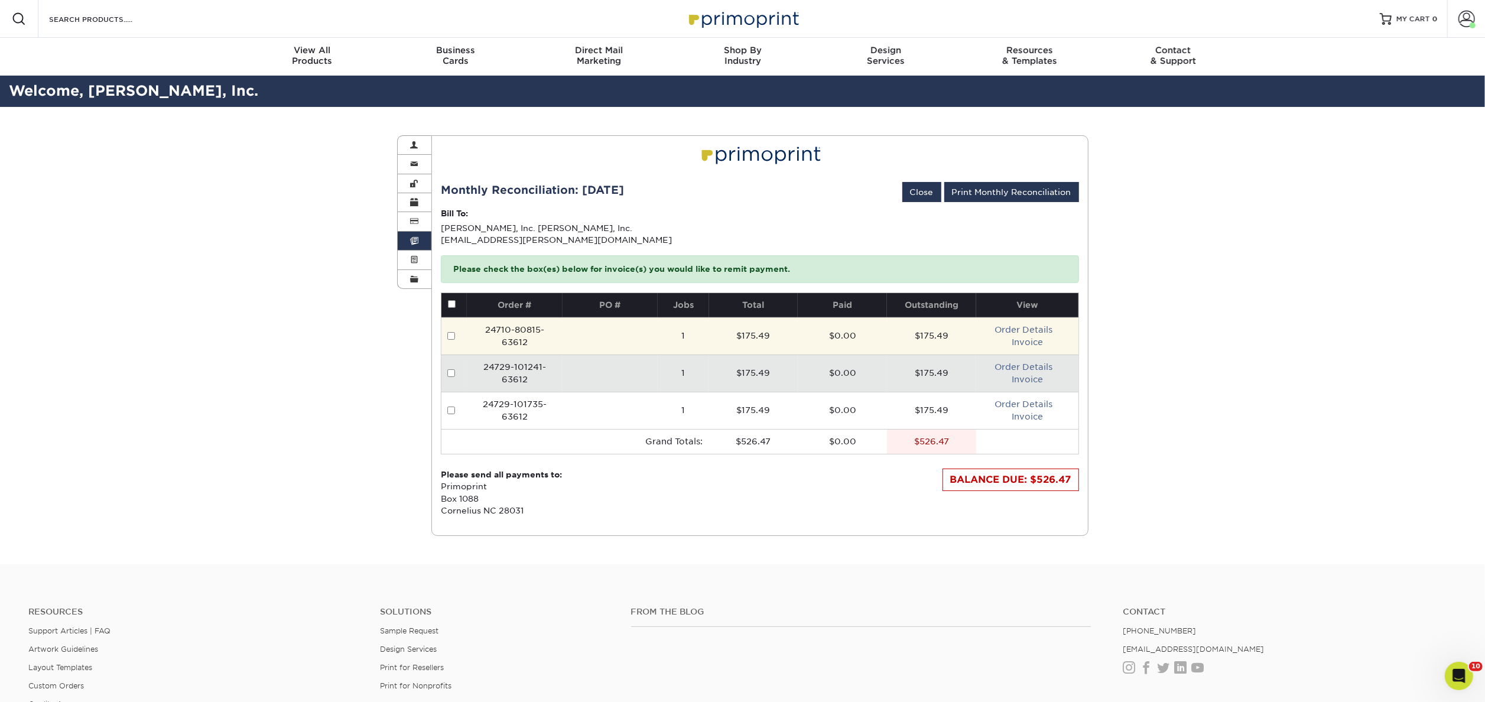
click at [1024, 323] on td "Order Details Invoice" at bounding box center [1027, 335] width 102 height 37
click at [1026, 331] on link "Order Details" at bounding box center [1023, 329] width 58 height 9
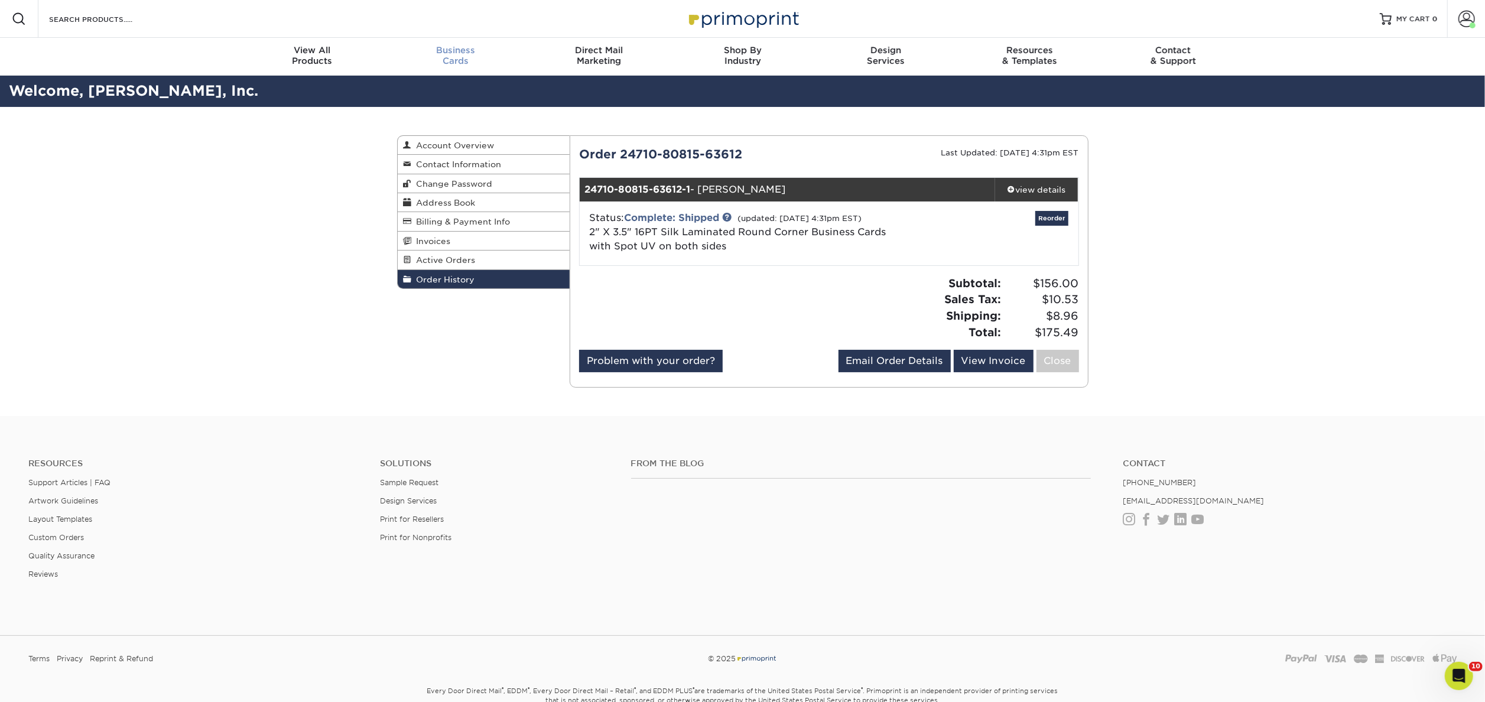
scroll to position [1, 0]
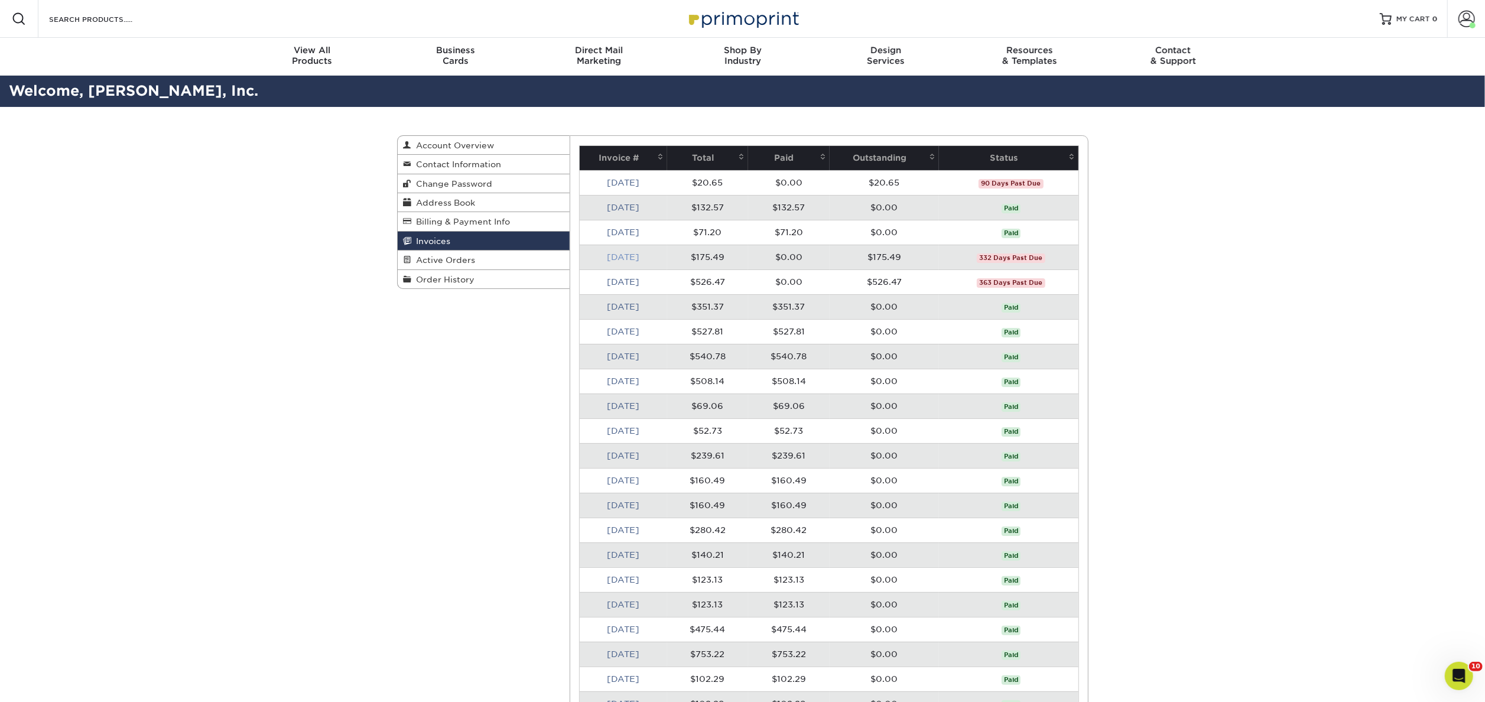
click at [625, 258] on link "[DATE]" at bounding box center [623, 256] width 32 height 9
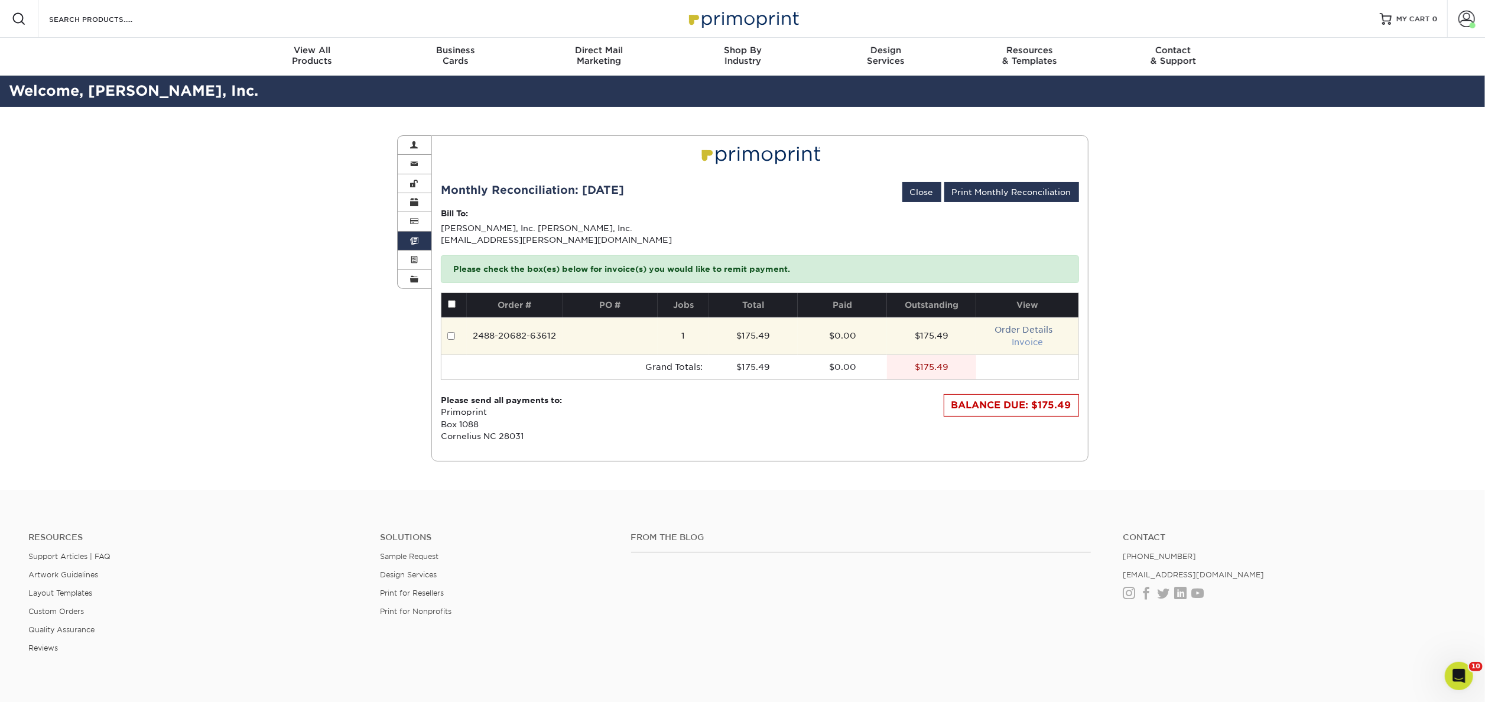
click at [1031, 341] on link "Invoice" at bounding box center [1026, 341] width 31 height 9
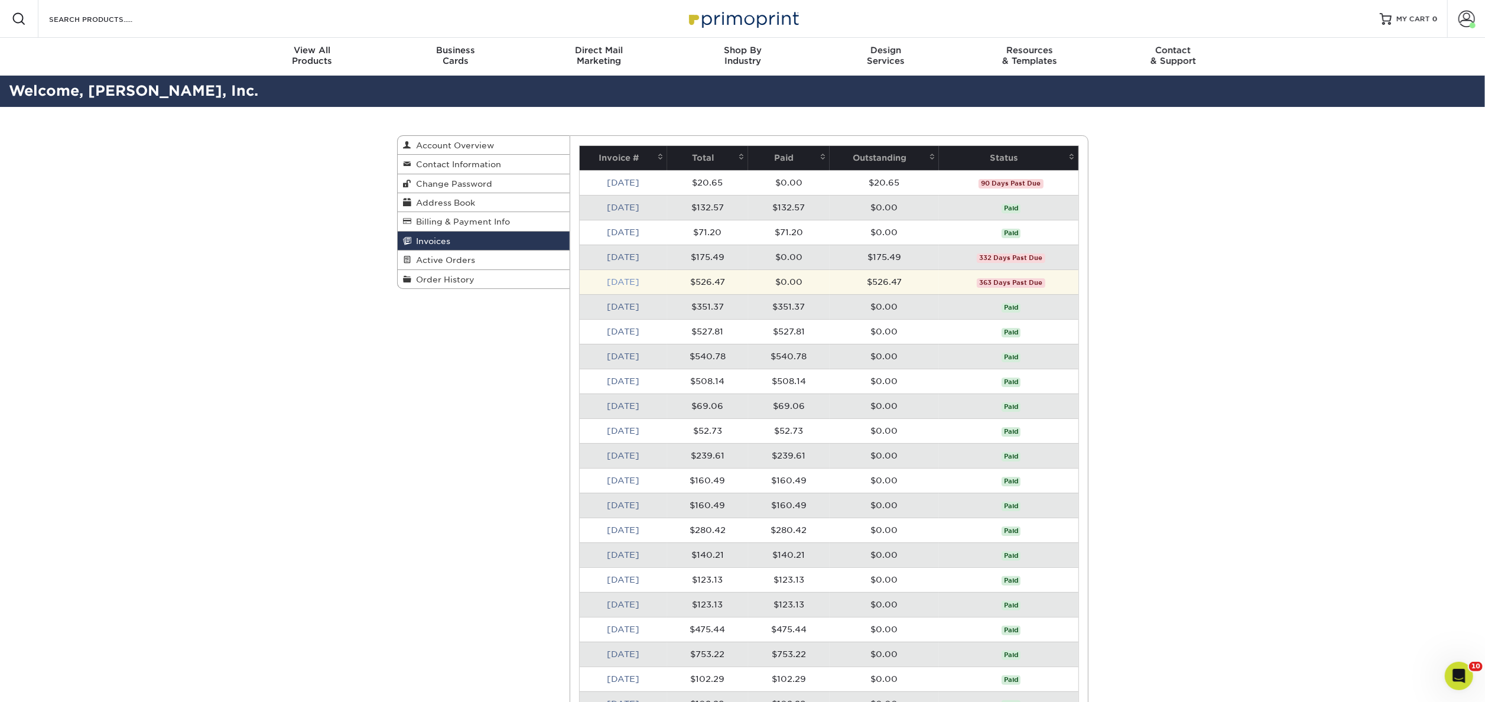
click at [620, 282] on link "[DATE]" at bounding box center [623, 281] width 32 height 9
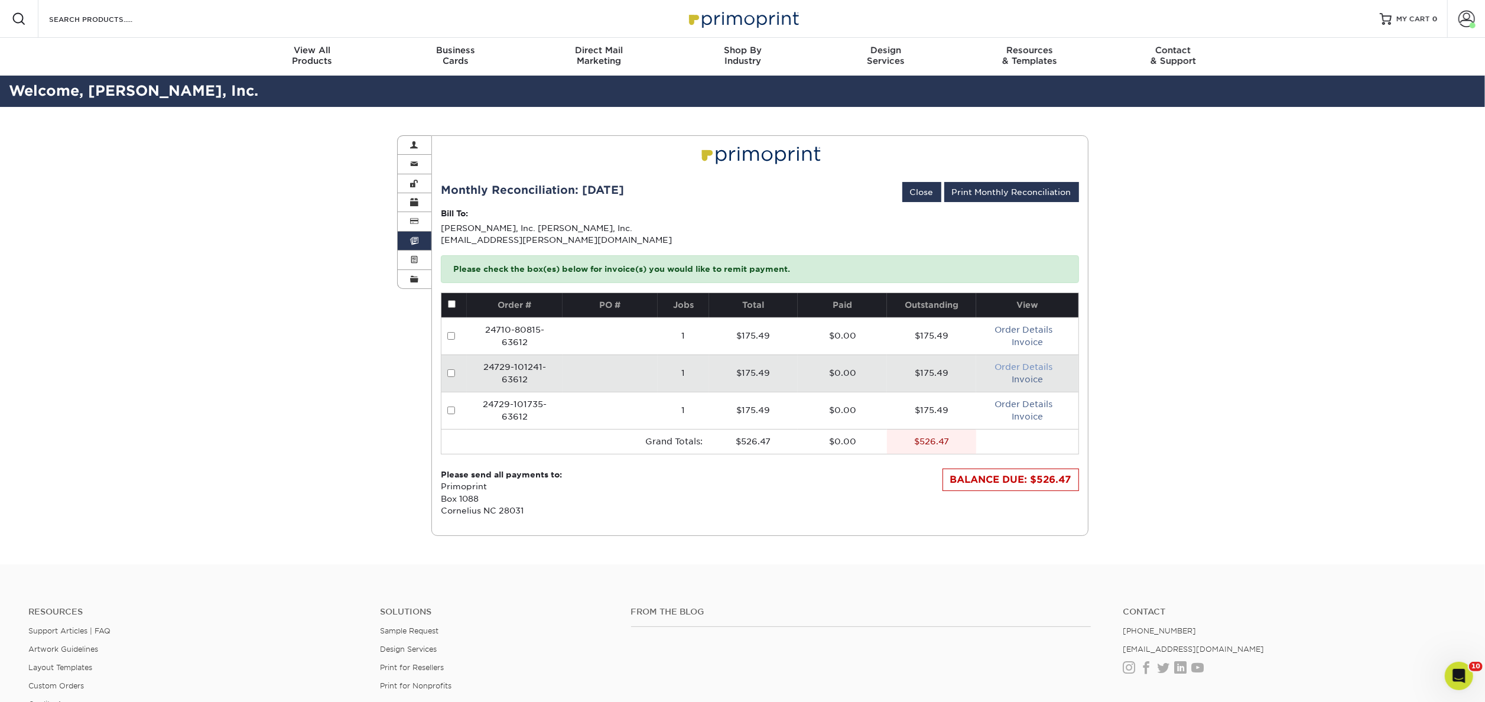
click at [1026, 372] on link "Order Details" at bounding box center [1023, 366] width 58 height 9
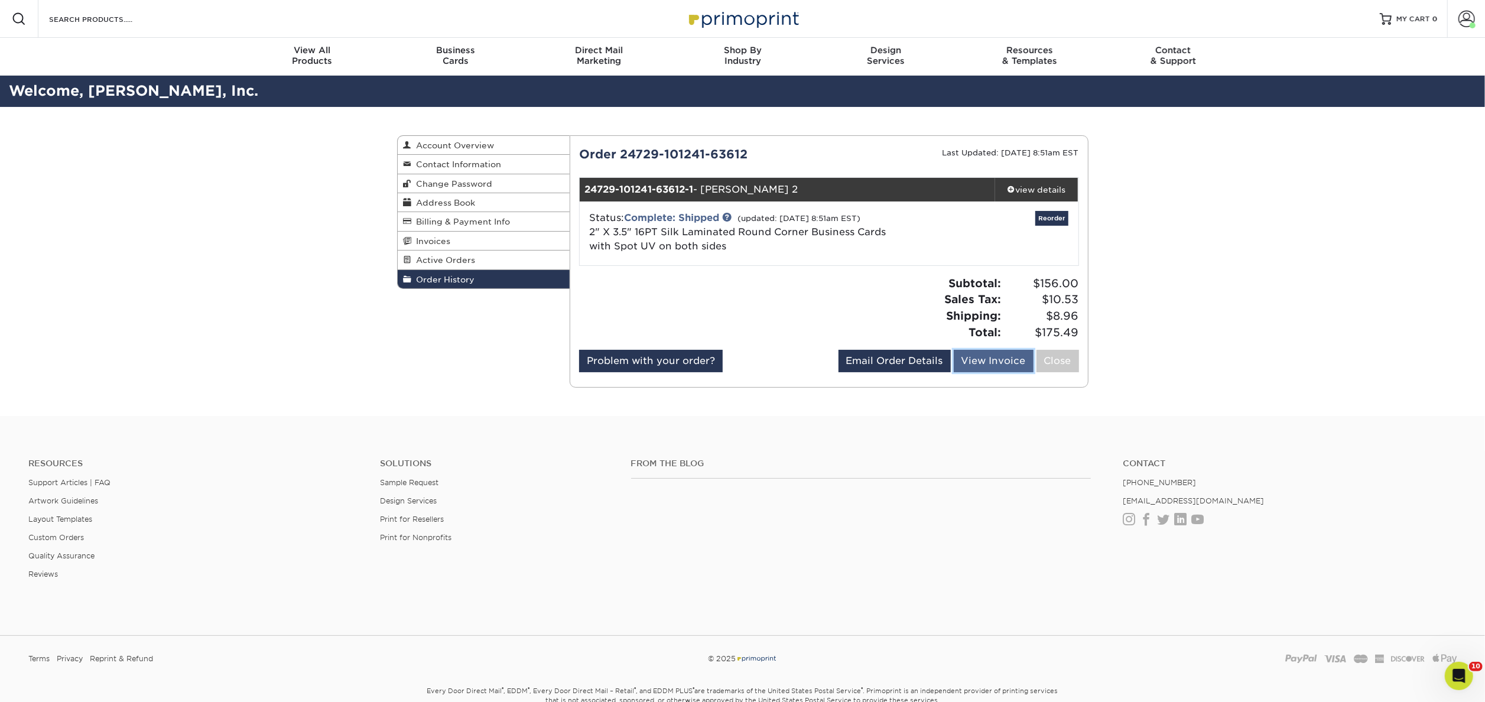
click at [994, 363] on link "View Invoice" at bounding box center [993, 361] width 80 height 22
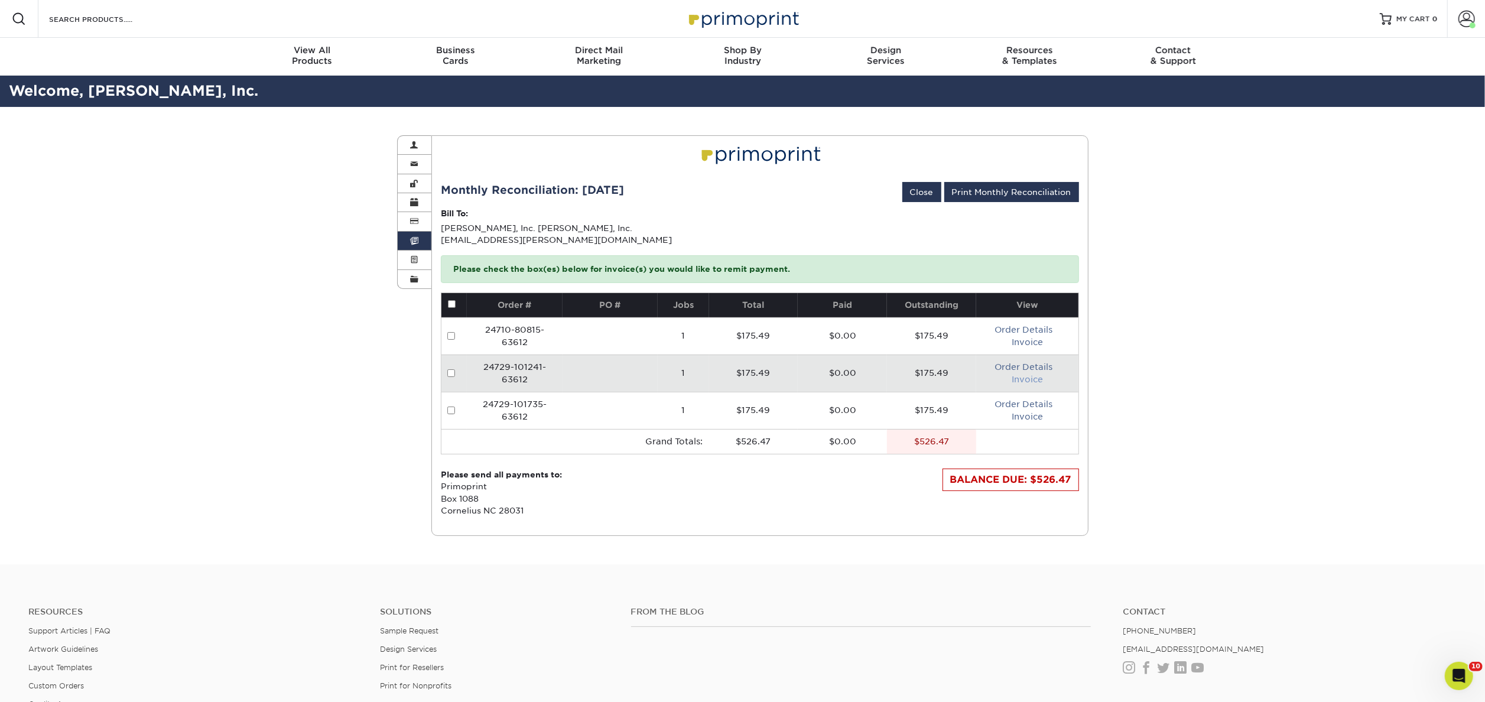
click at [1021, 379] on link "Invoice" at bounding box center [1026, 379] width 31 height 9
